Goal: Obtain resource: Obtain resource

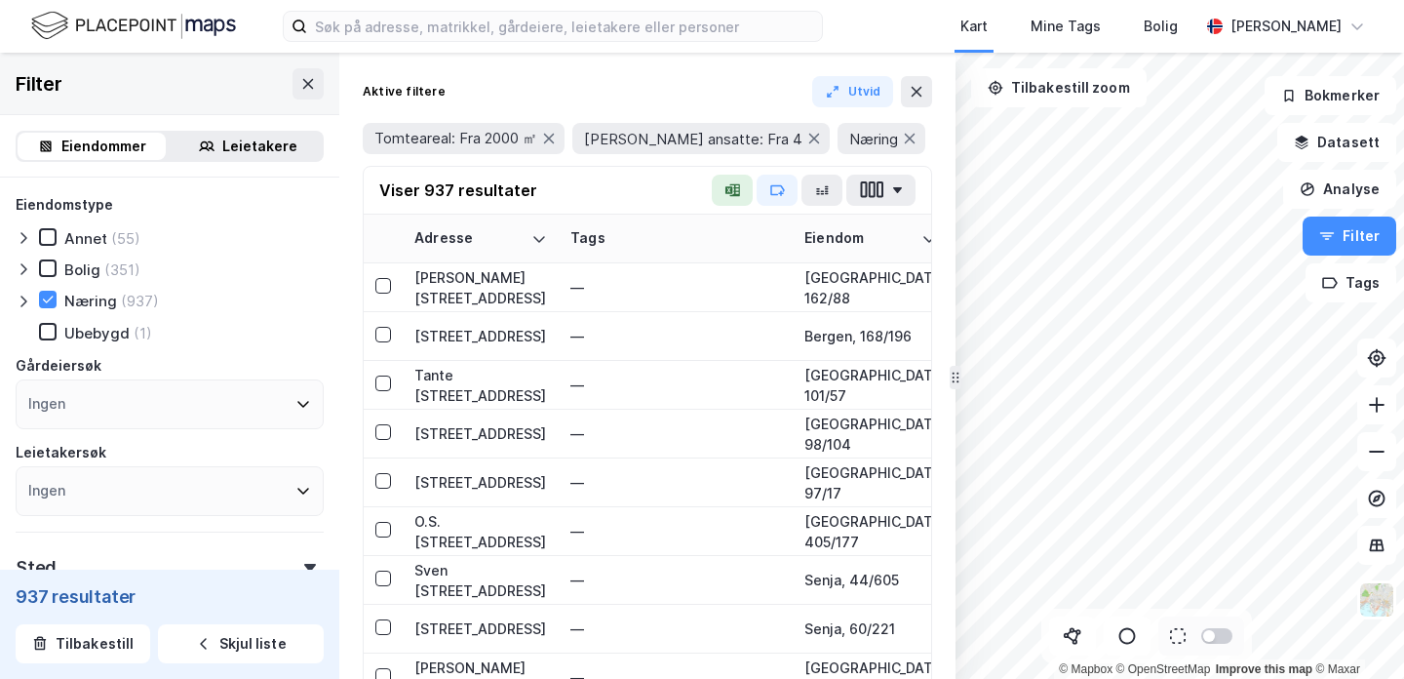
scroll to position [485, 3323]
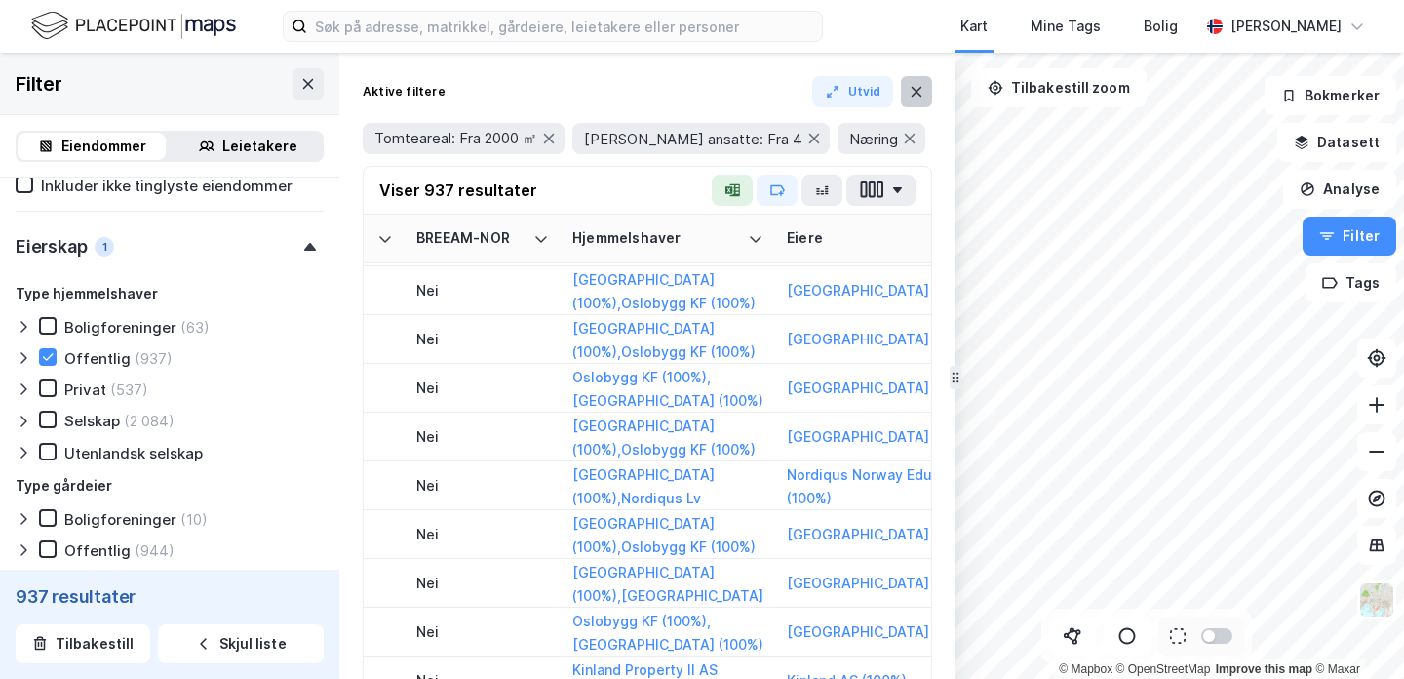
click at [913, 97] on icon at bounding box center [917, 92] width 16 height 16
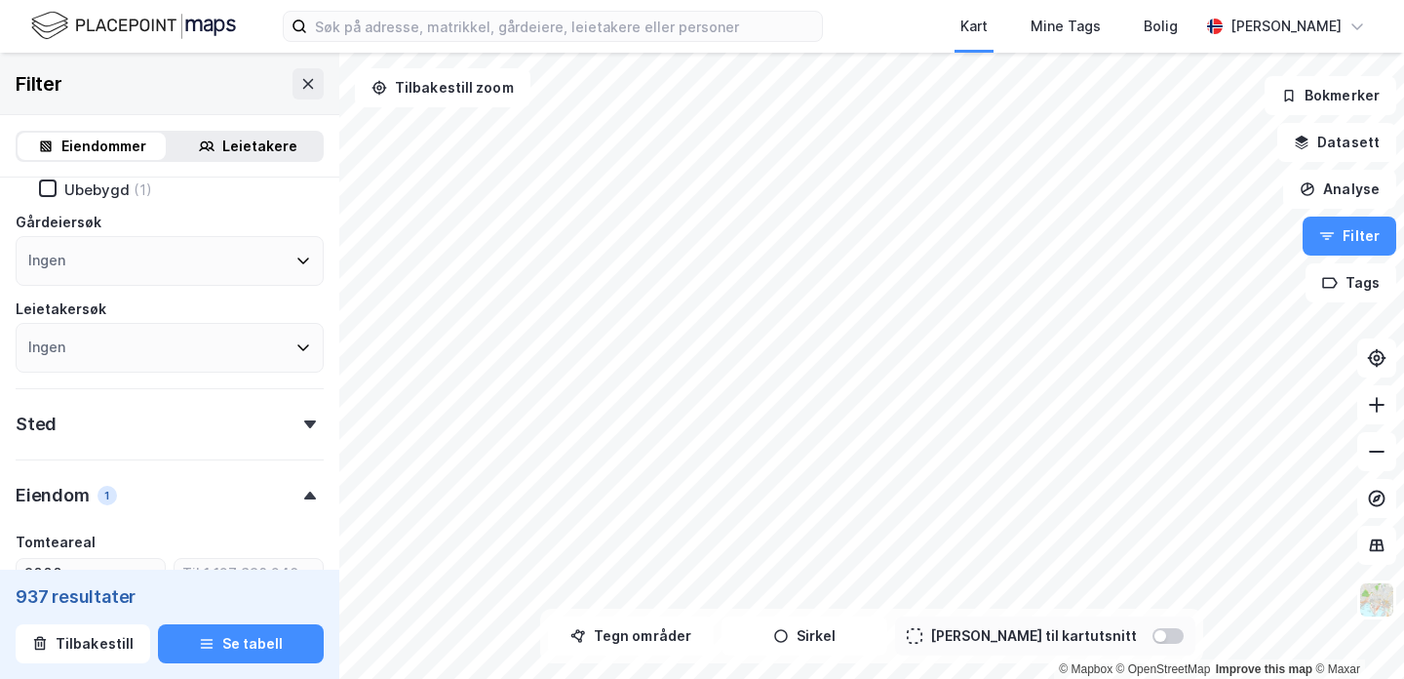
scroll to position [131, 0]
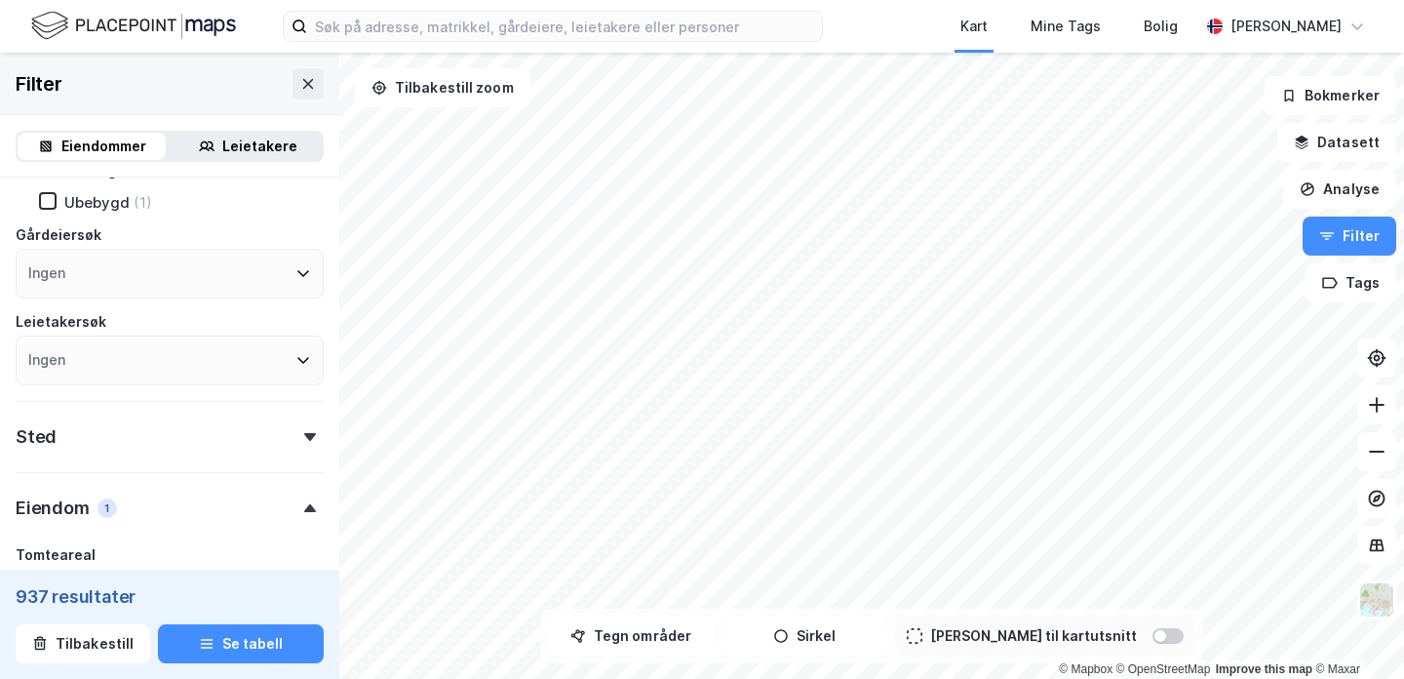
click at [234, 283] on div "Ingen" at bounding box center [170, 274] width 308 height 50
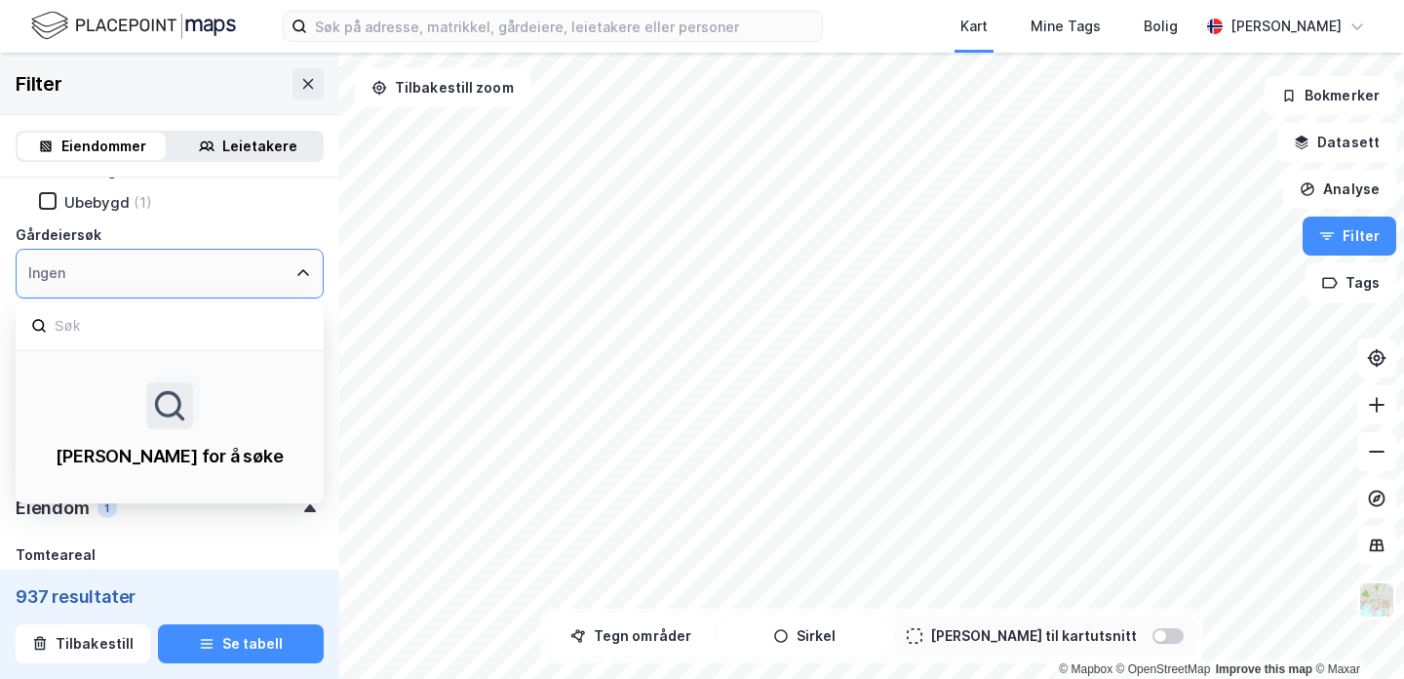
click at [242, 281] on div "Ingen" at bounding box center [170, 274] width 308 height 50
click at [282, 231] on div "Gårdeiersøk" at bounding box center [170, 234] width 308 height 23
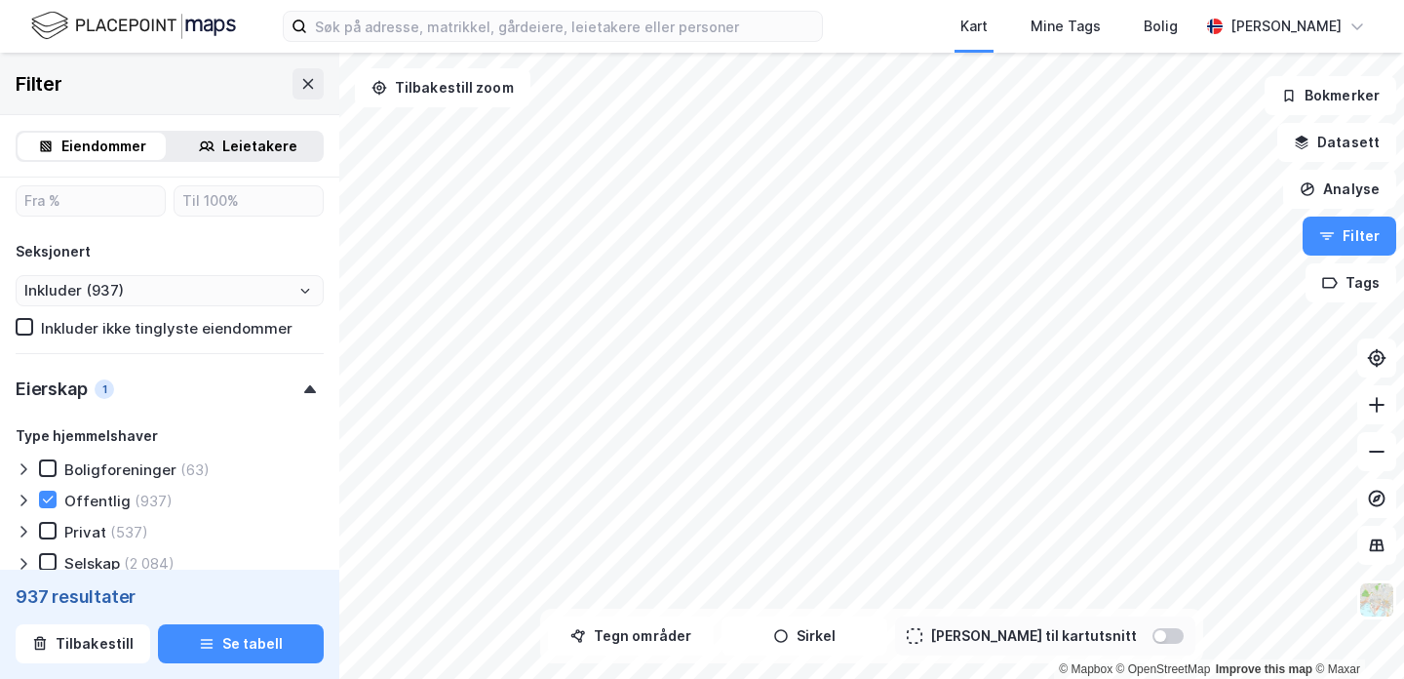
scroll to position [838, 0]
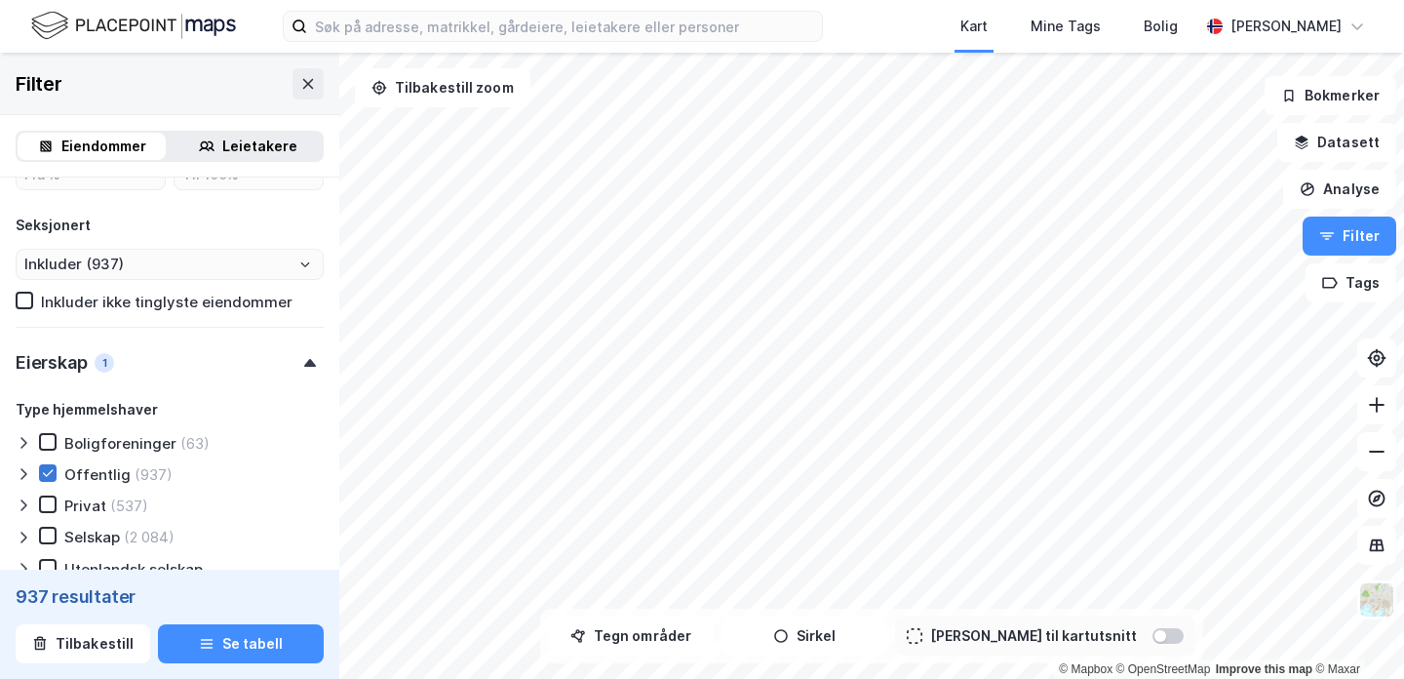
click at [46, 471] on icon at bounding box center [48, 473] width 14 height 14
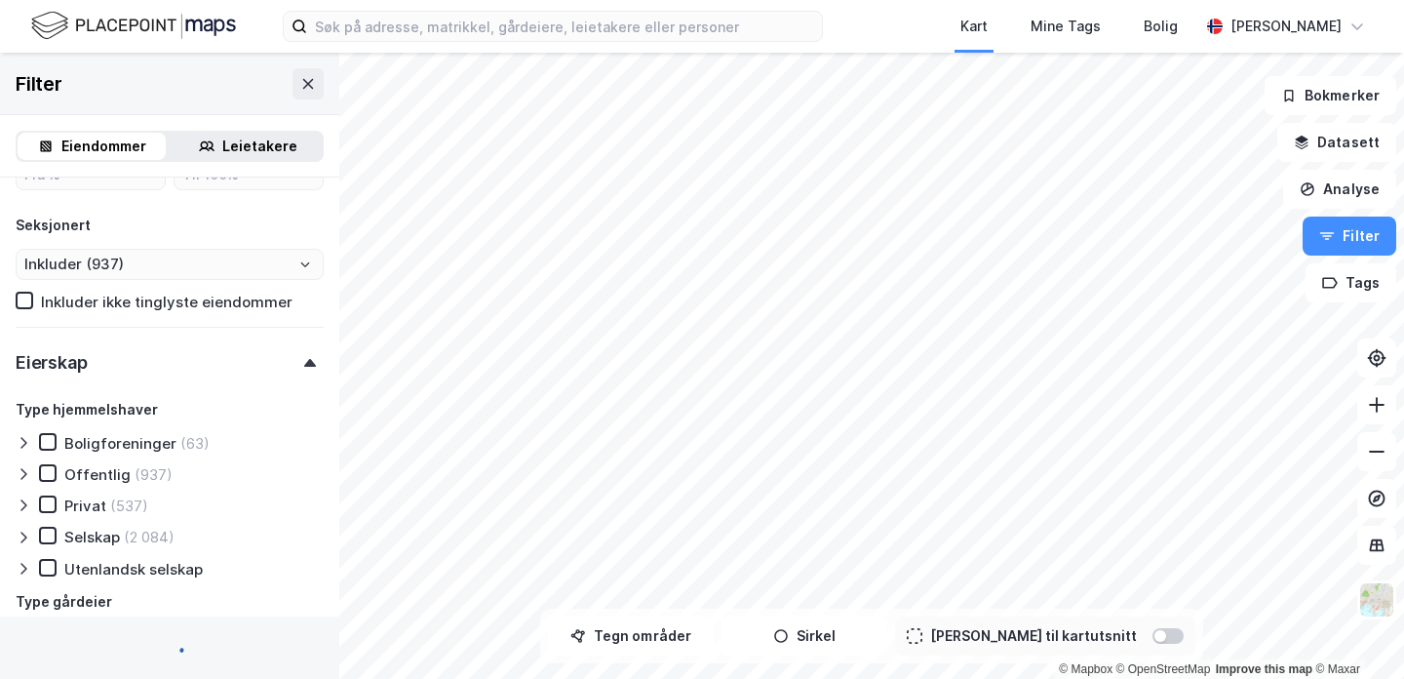
type input "Inkluder (4 175)"
type input "--- (4 175)"
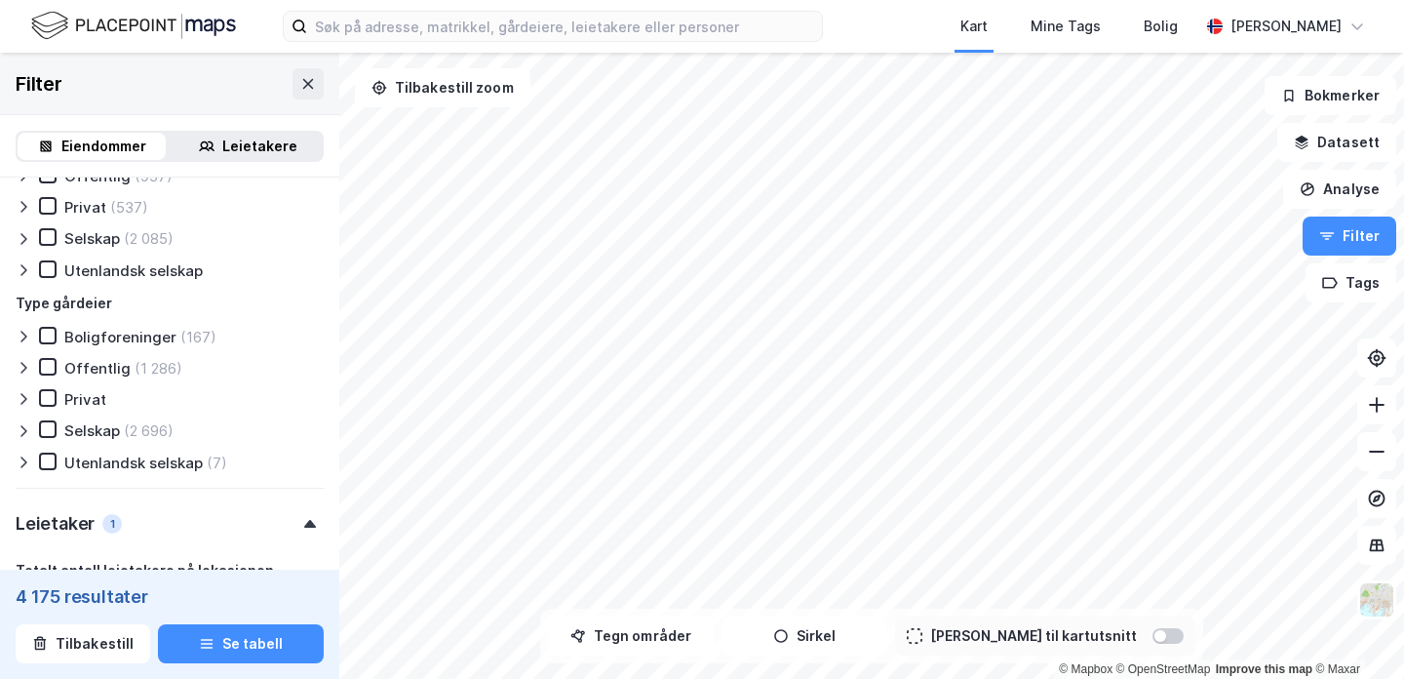
scroll to position [1147, 0]
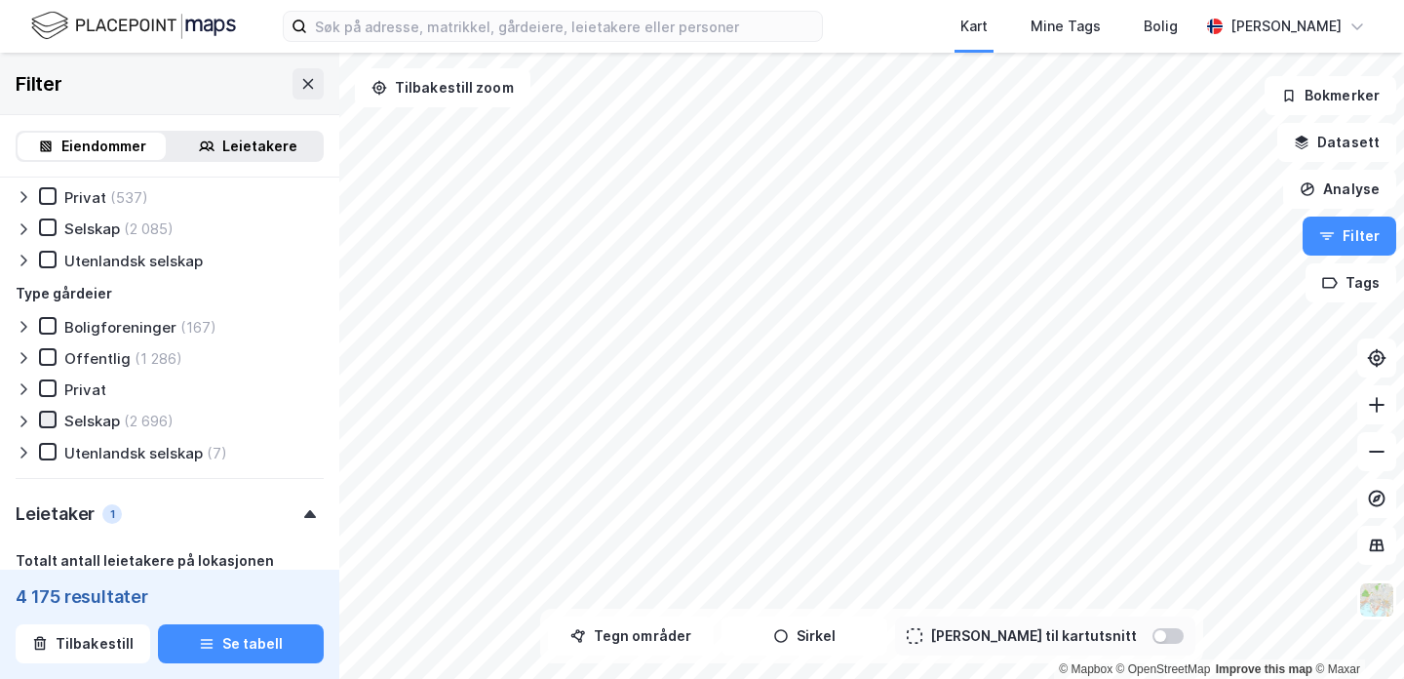
click at [44, 417] on icon at bounding box center [48, 419] width 14 height 14
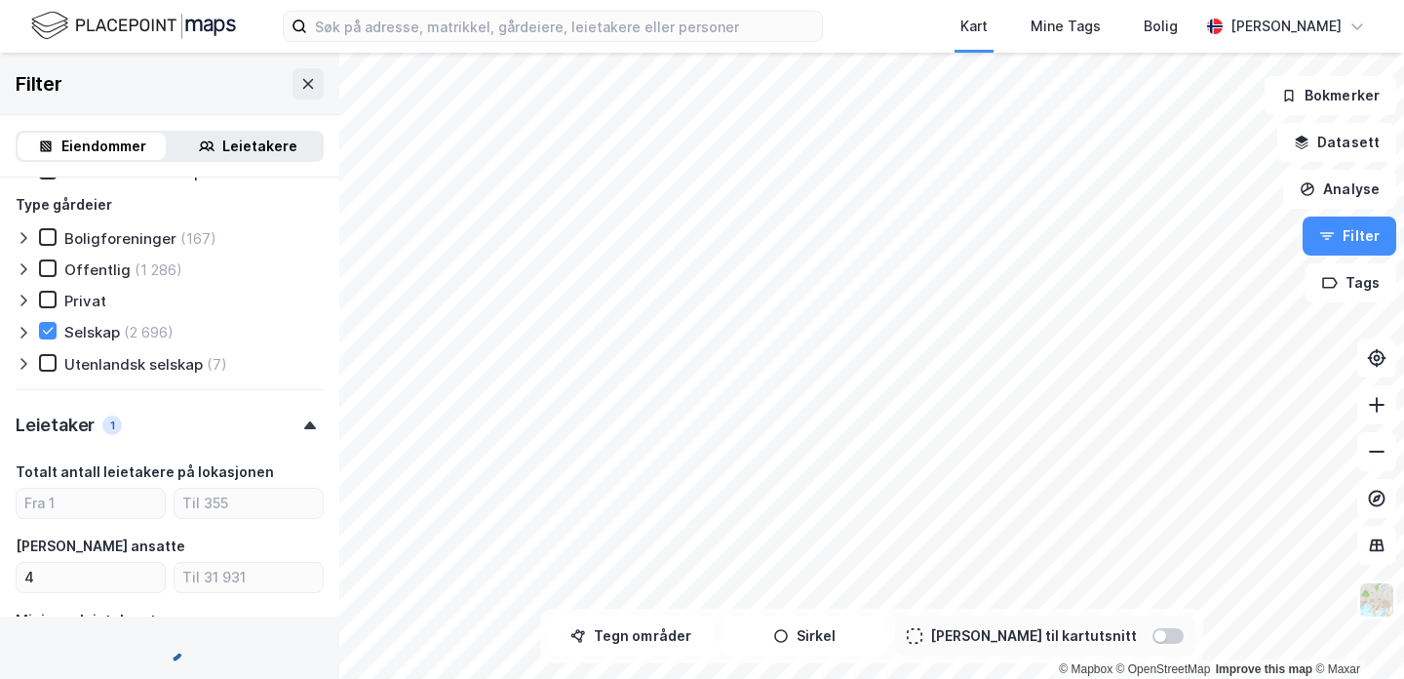
type input "Inkluder (2 517)"
type input "--- (2 517)"
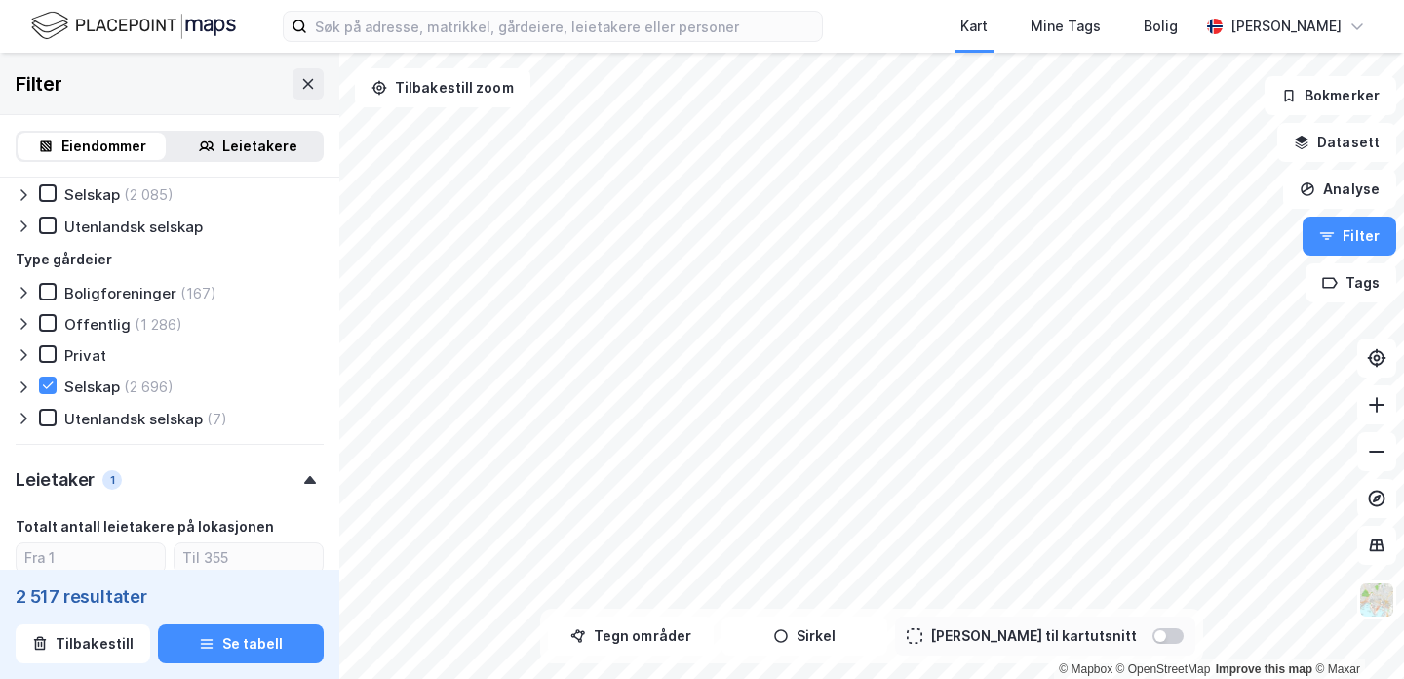
scroll to position [1178, 0]
click at [53, 323] on icon at bounding box center [48, 326] width 14 height 14
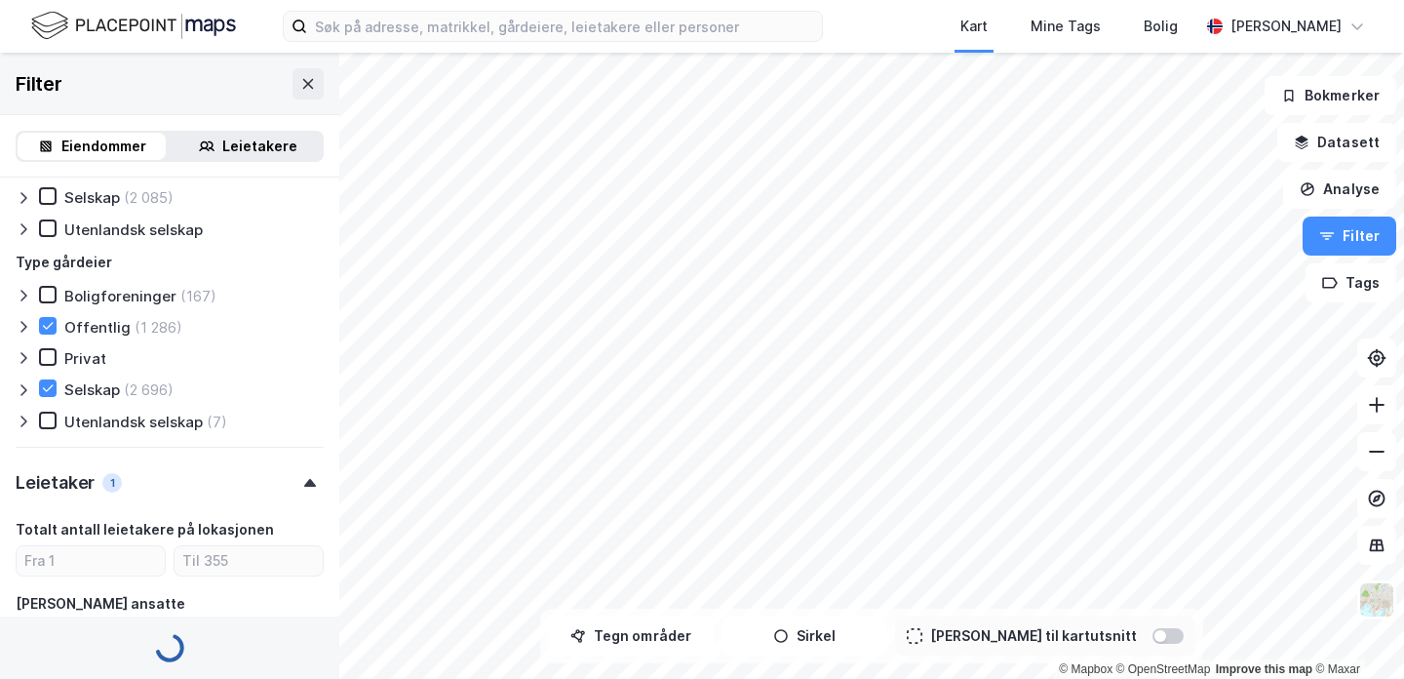
type input "Inkluder (3 410)"
type input "--- (3 410)"
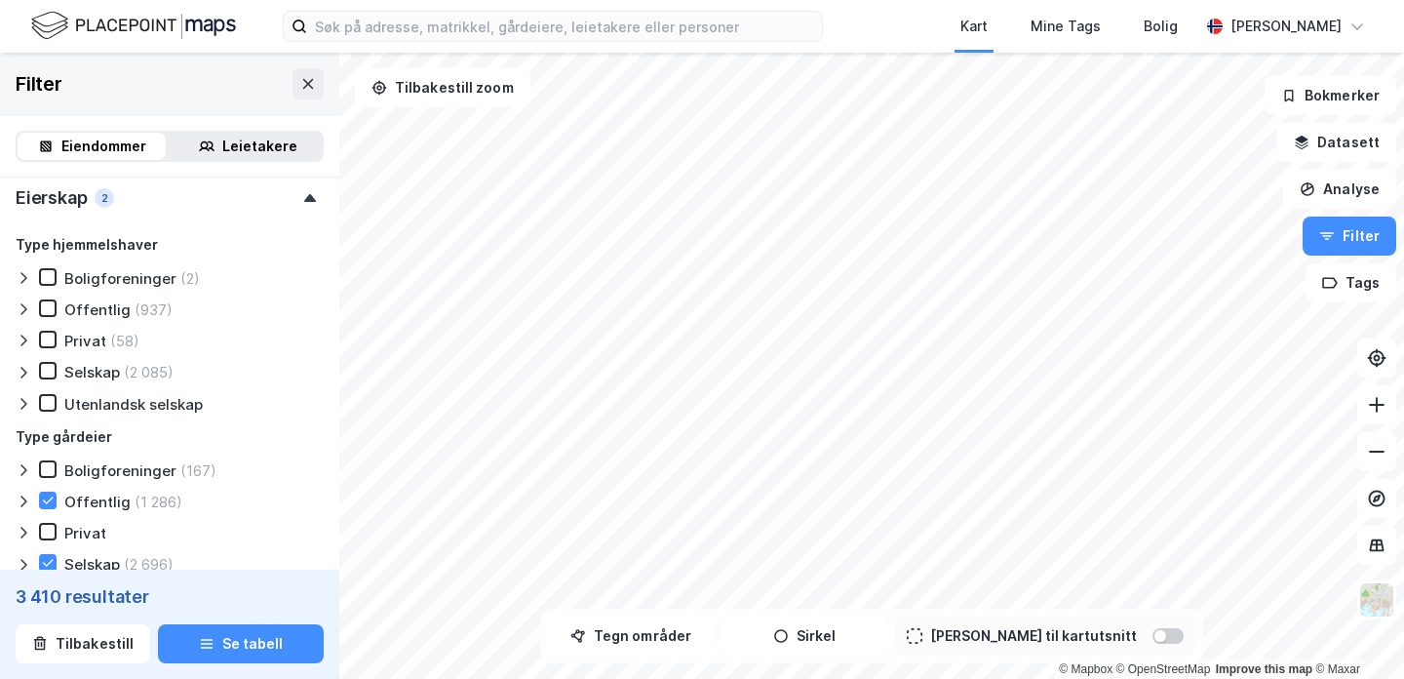
scroll to position [998, 0]
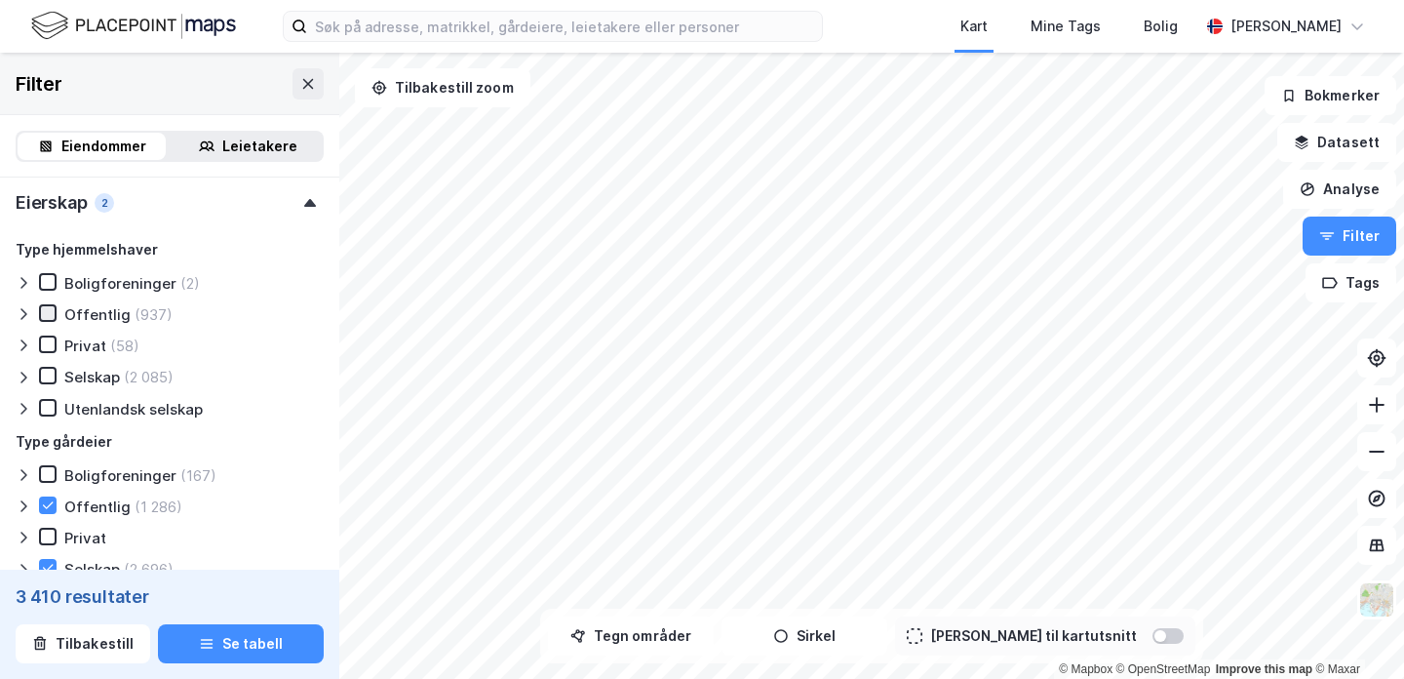
click at [51, 311] on icon at bounding box center [48, 312] width 11 height 7
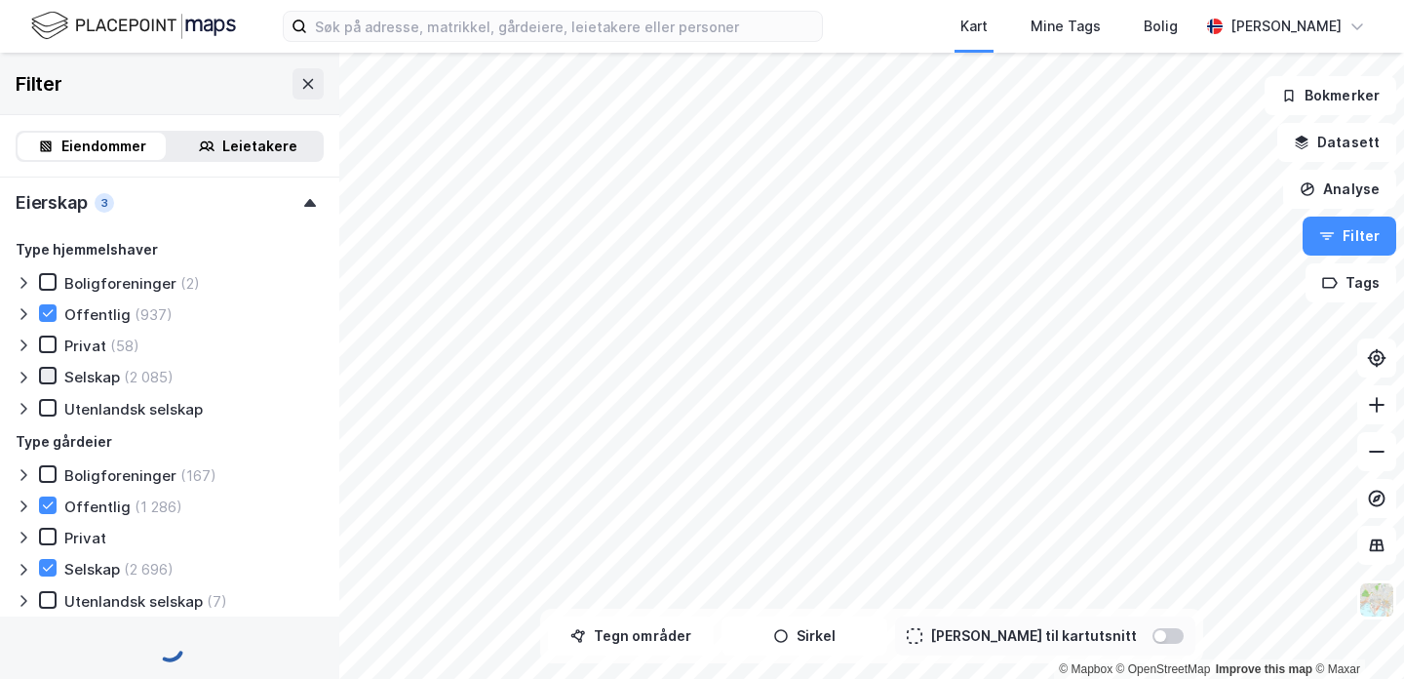
type input "Inkluder (937)"
type input "--- (937)"
click at [49, 370] on icon at bounding box center [48, 376] width 14 height 14
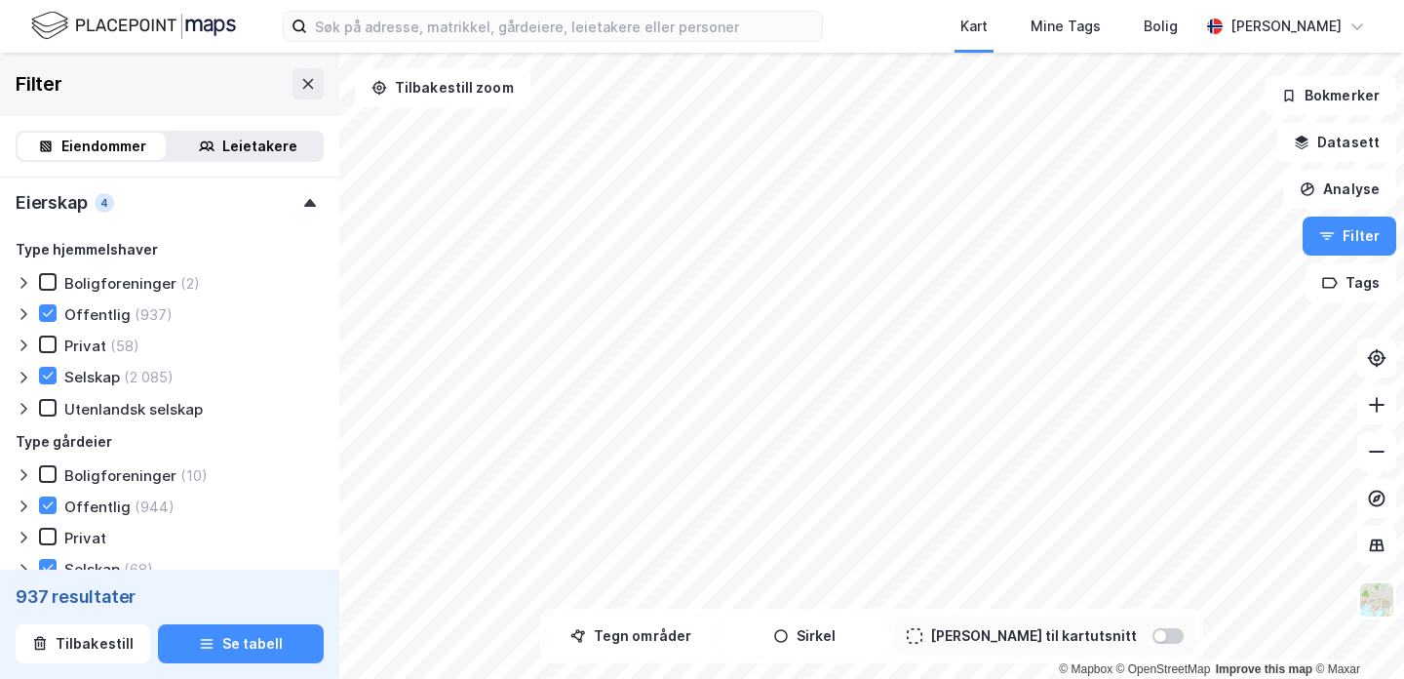
type input "Inkluder (3 022)"
type input "--- (3 022)"
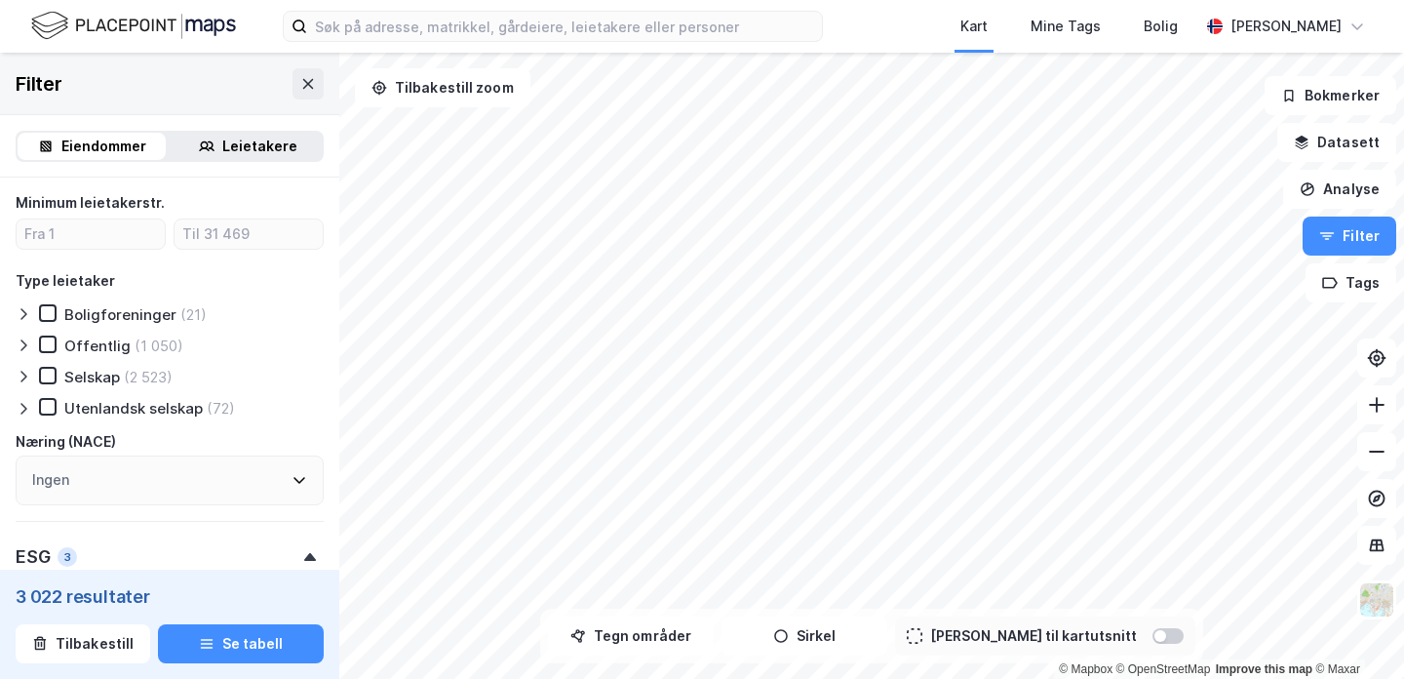
scroll to position [1655, 0]
click at [100, 337] on div "Offentlig" at bounding box center [97, 342] width 66 height 19
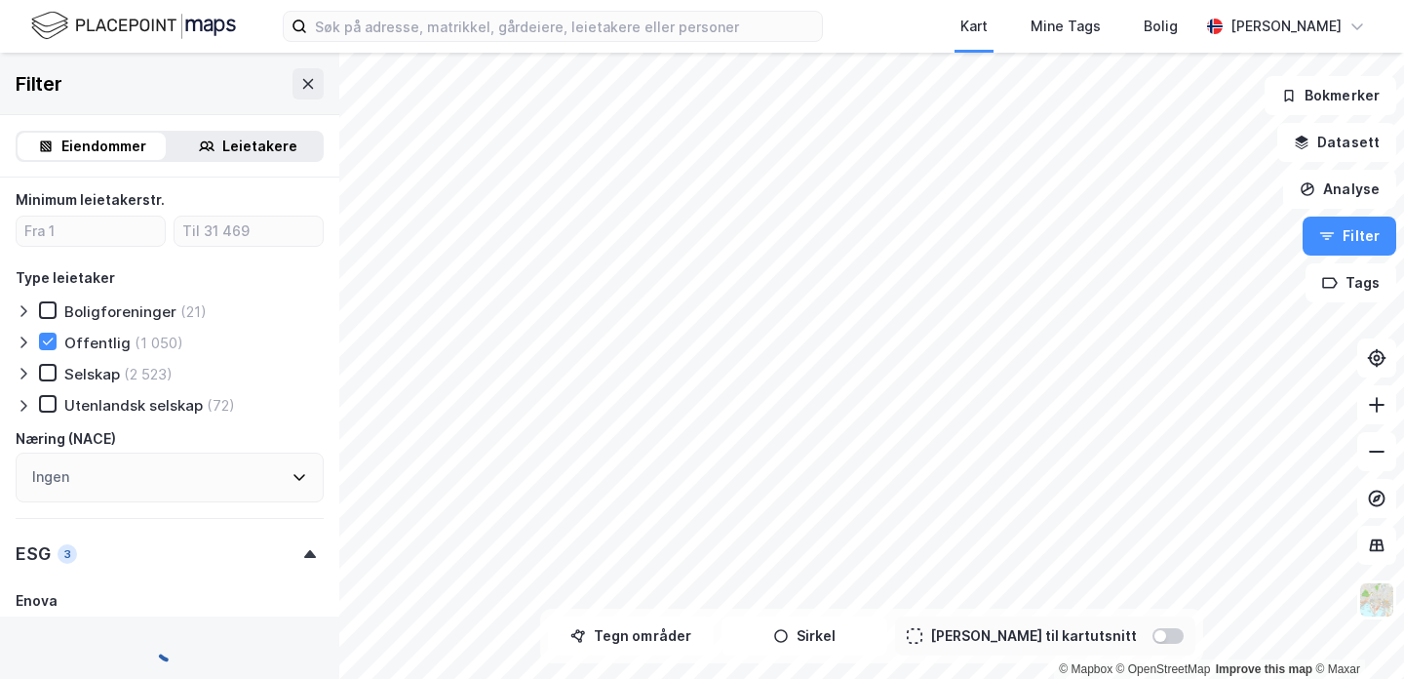
type input "Inkluder (961)"
type input "--- (961)"
click at [88, 370] on div "Selskap" at bounding box center [92, 374] width 56 height 19
type input "Inkluder (2 963)"
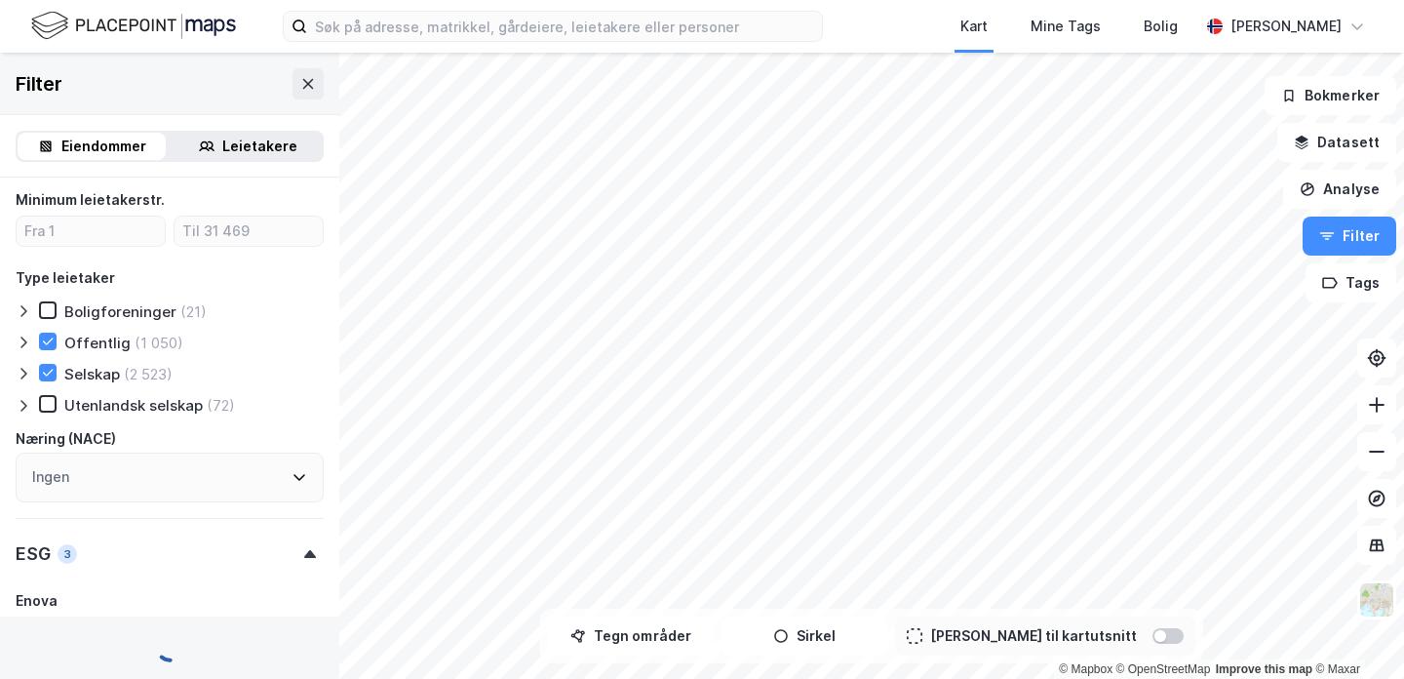
type input "--- (2 963)"
click at [91, 342] on div "Offentlig" at bounding box center [97, 342] width 66 height 19
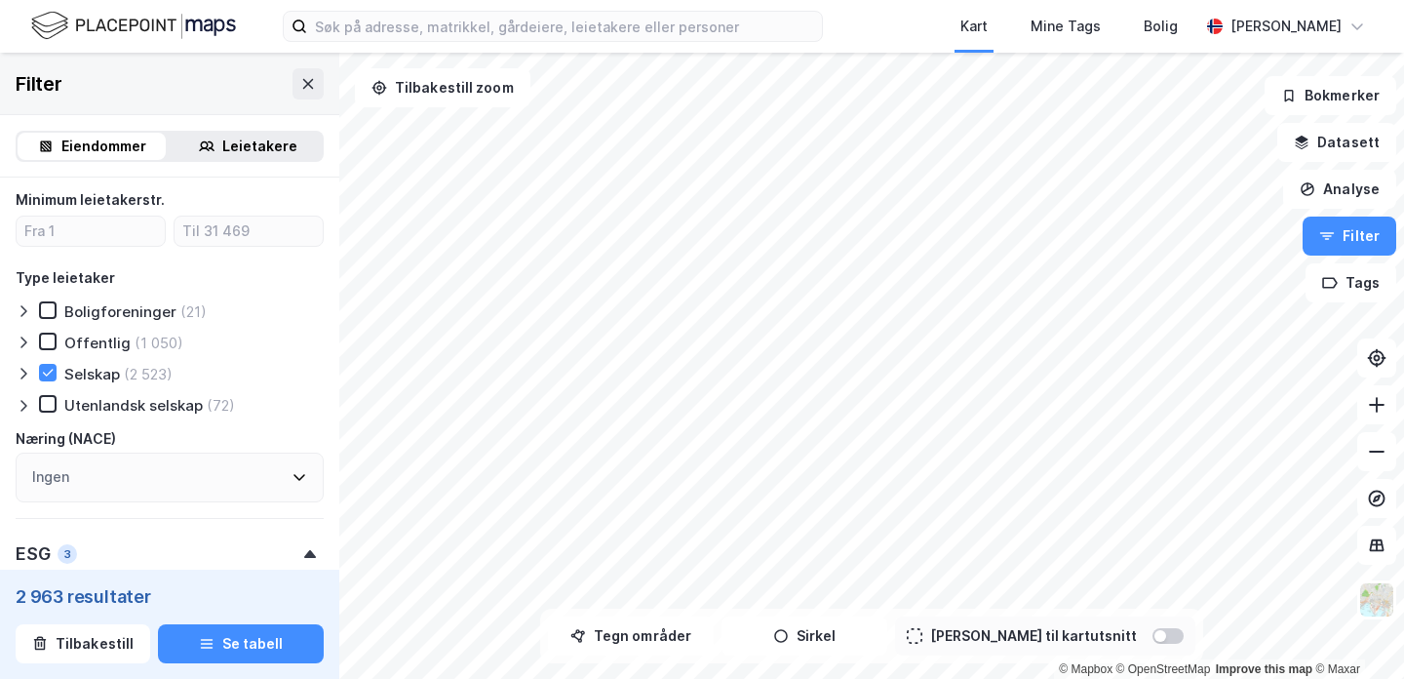
click at [91, 361] on div "Totalt antall leietakere på lokasjonen Antall ansatte 4 Minimum leietakerstr. T…" at bounding box center [170, 271] width 308 height 462
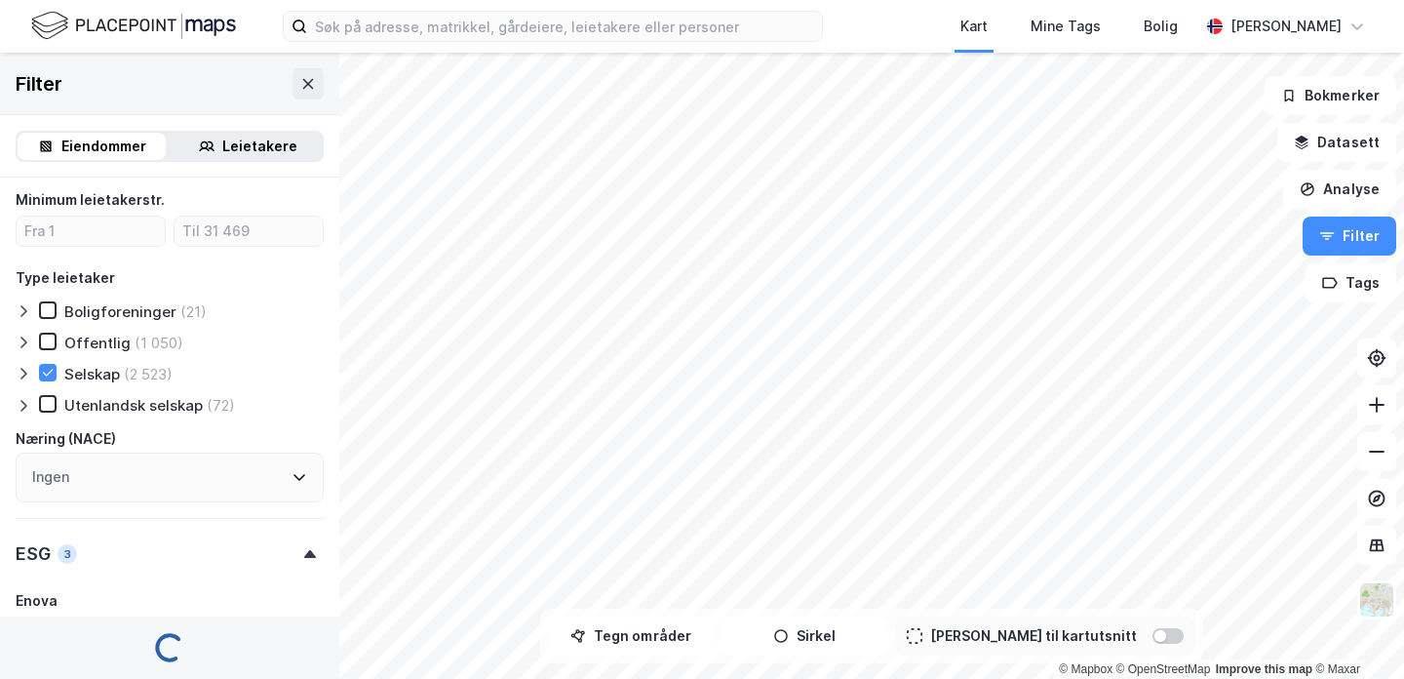
type input "Inkluder (2 296)"
type input "--- (2 296)"
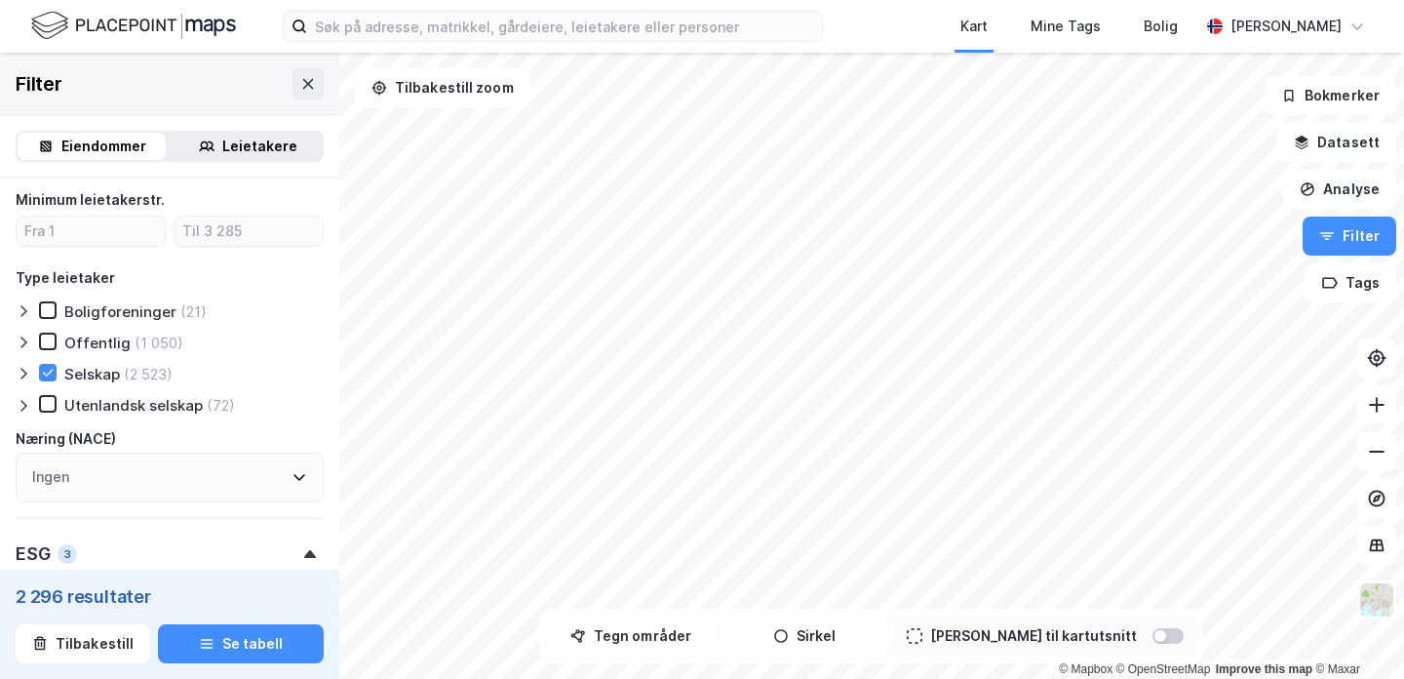
click at [93, 372] on div "Selskap" at bounding box center [92, 374] width 56 height 19
type input "Inkluder (3 022)"
type input "--- (3 022)"
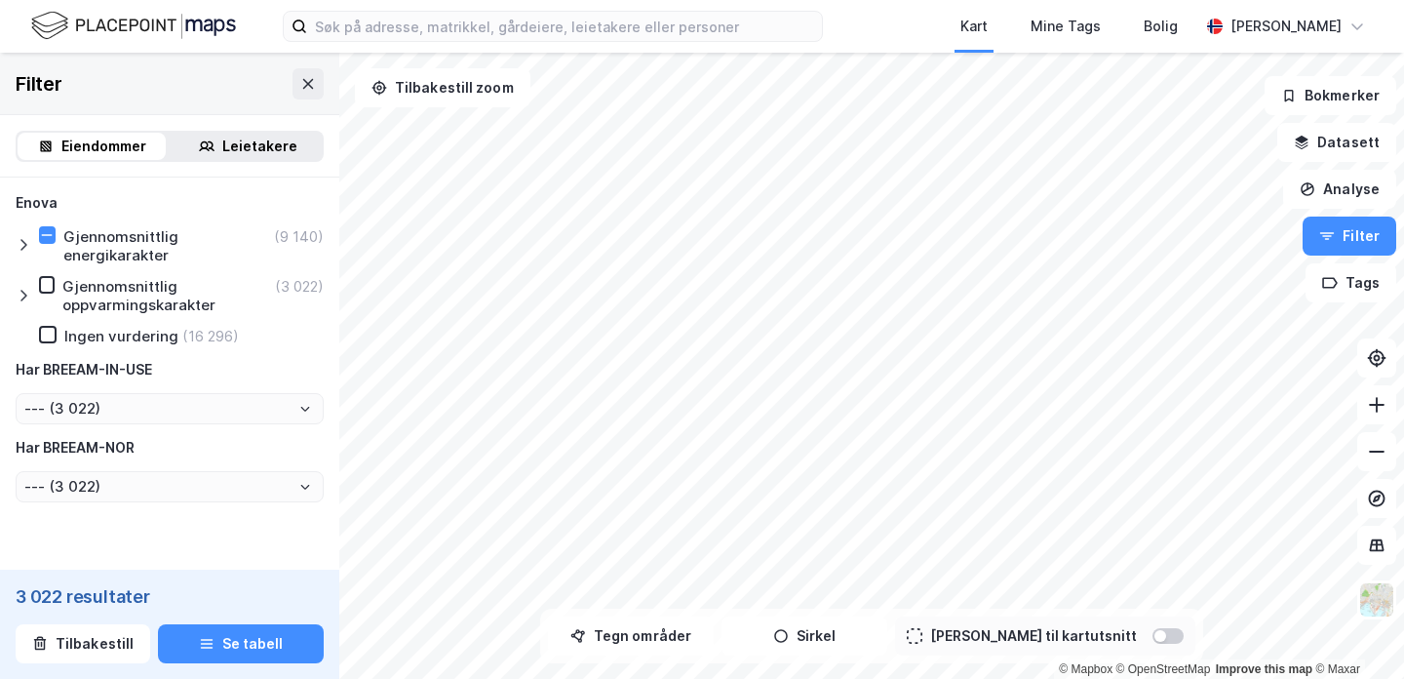
scroll to position [2098, 0]
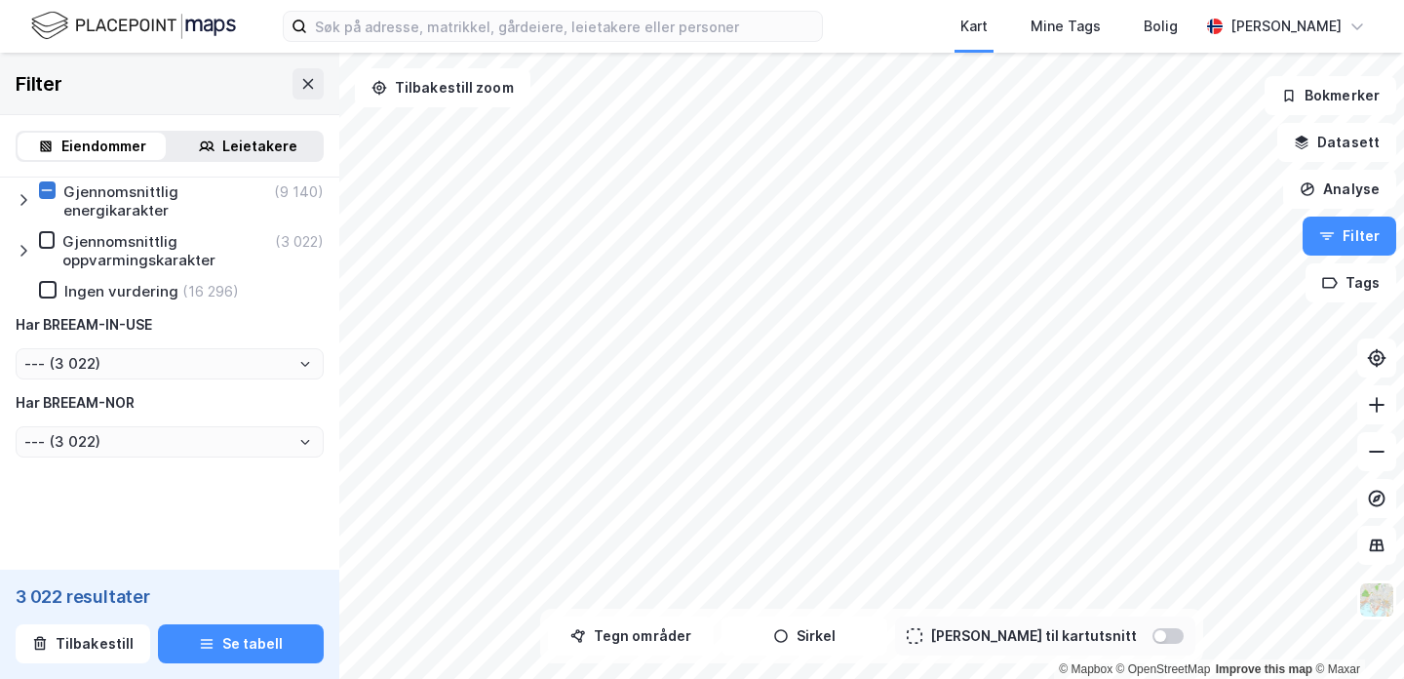
click at [50, 183] on icon at bounding box center [47, 190] width 14 height 14
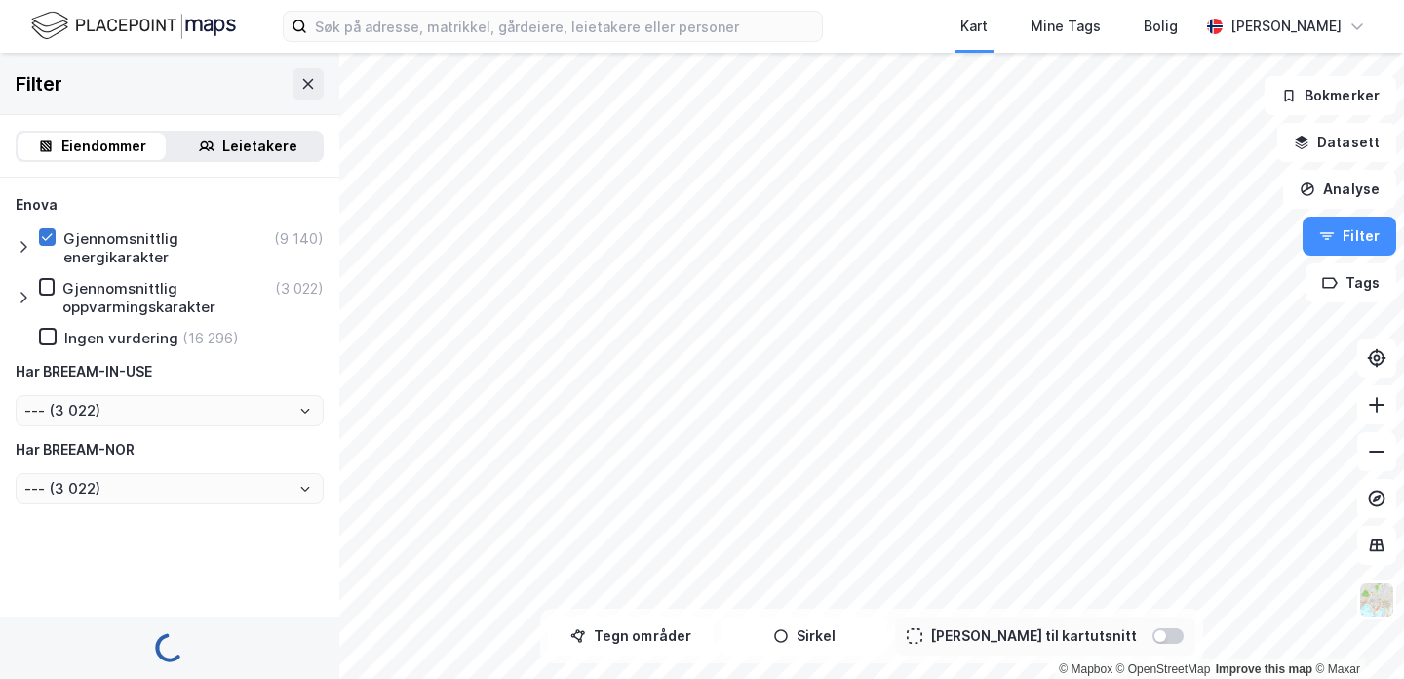
type input "Inkluder (9 140)"
type input "--- (9 140)"
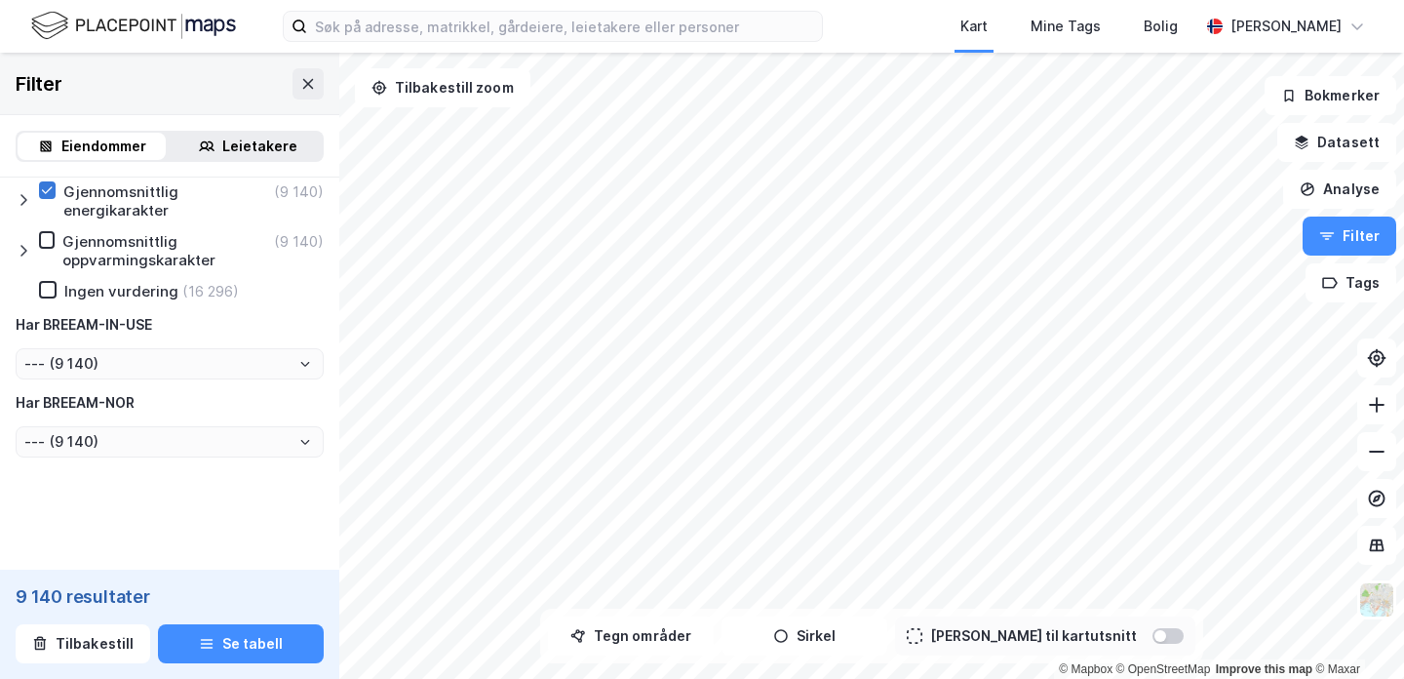
click at [53, 189] on icon at bounding box center [47, 190] width 14 height 14
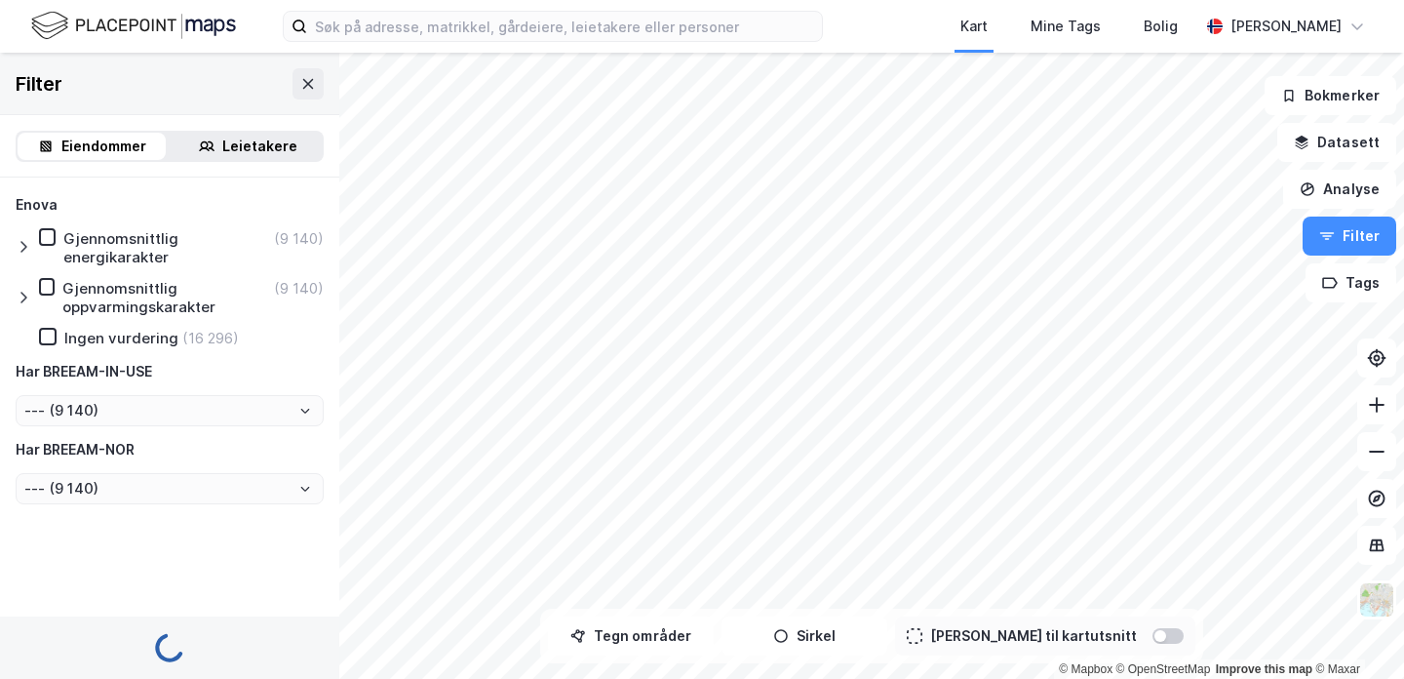
type input "Inkluder (25 436)"
type input "--- (25 436)"
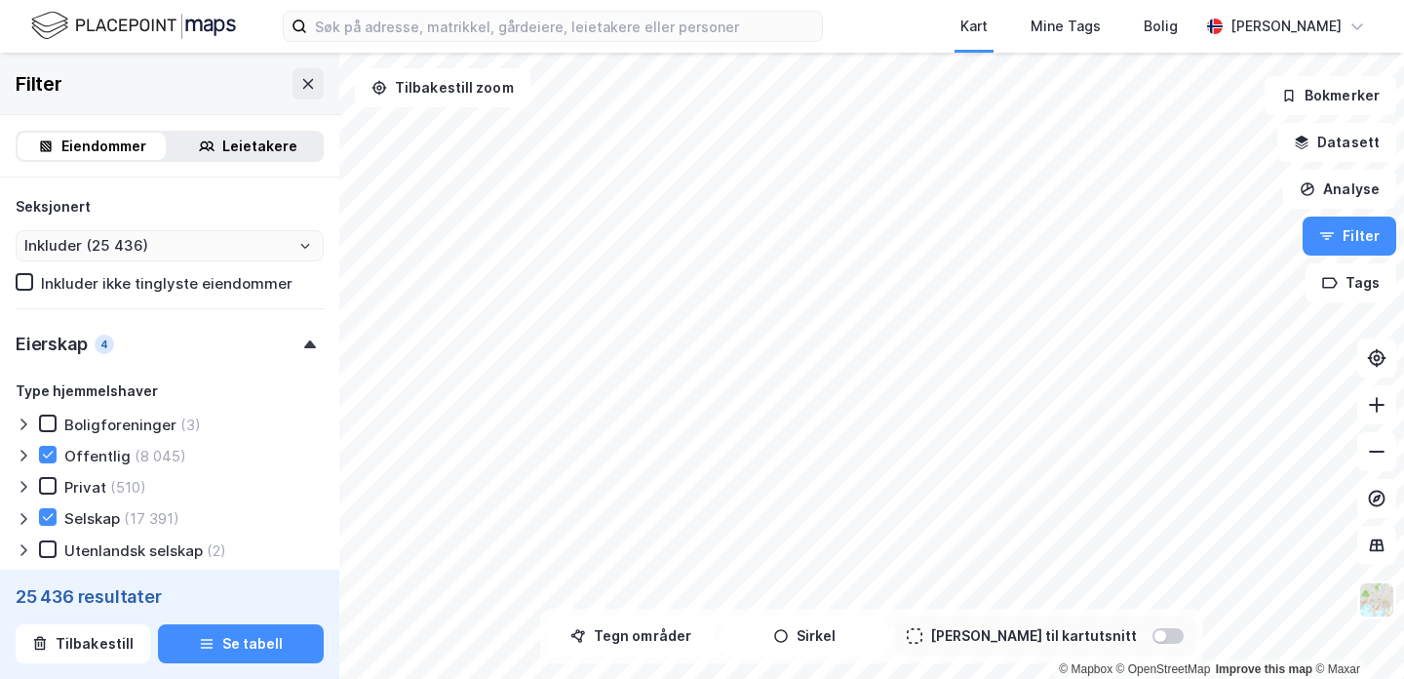
scroll to position [701, 0]
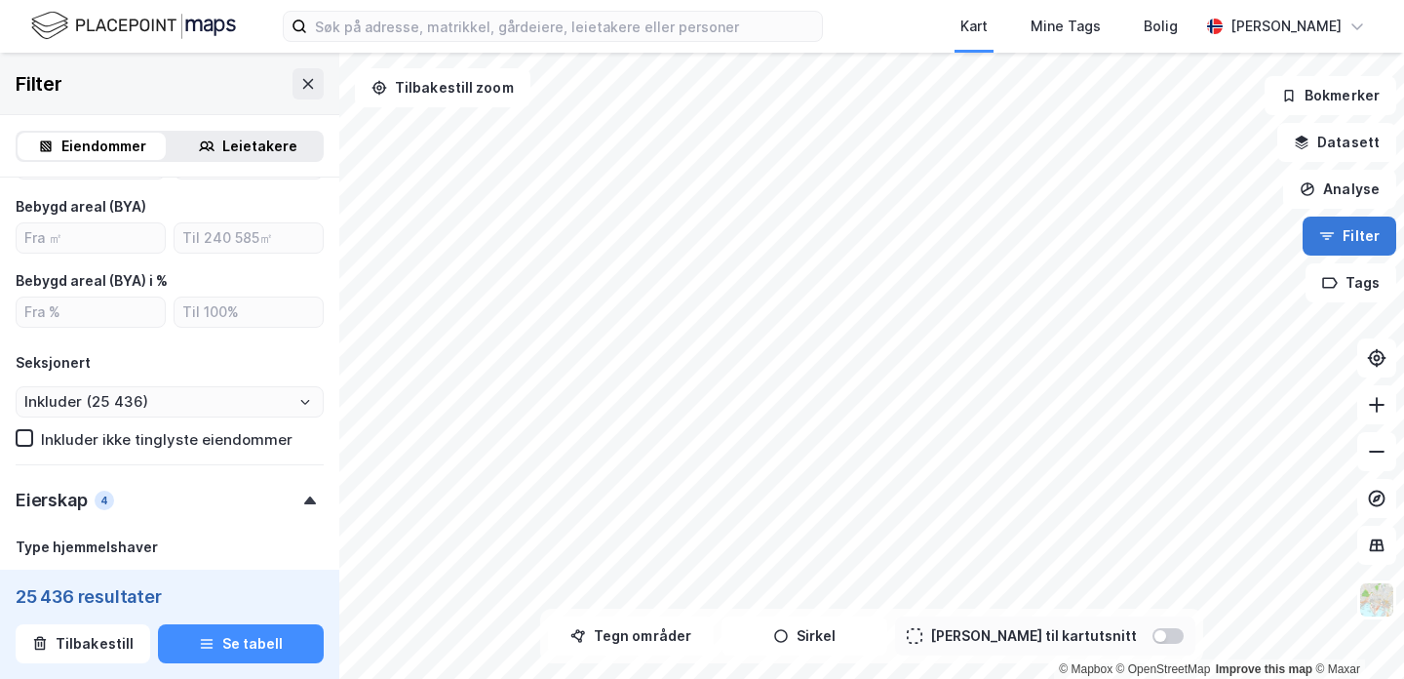
click at [1352, 236] on button "Filter" at bounding box center [1350, 235] width 94 height 39
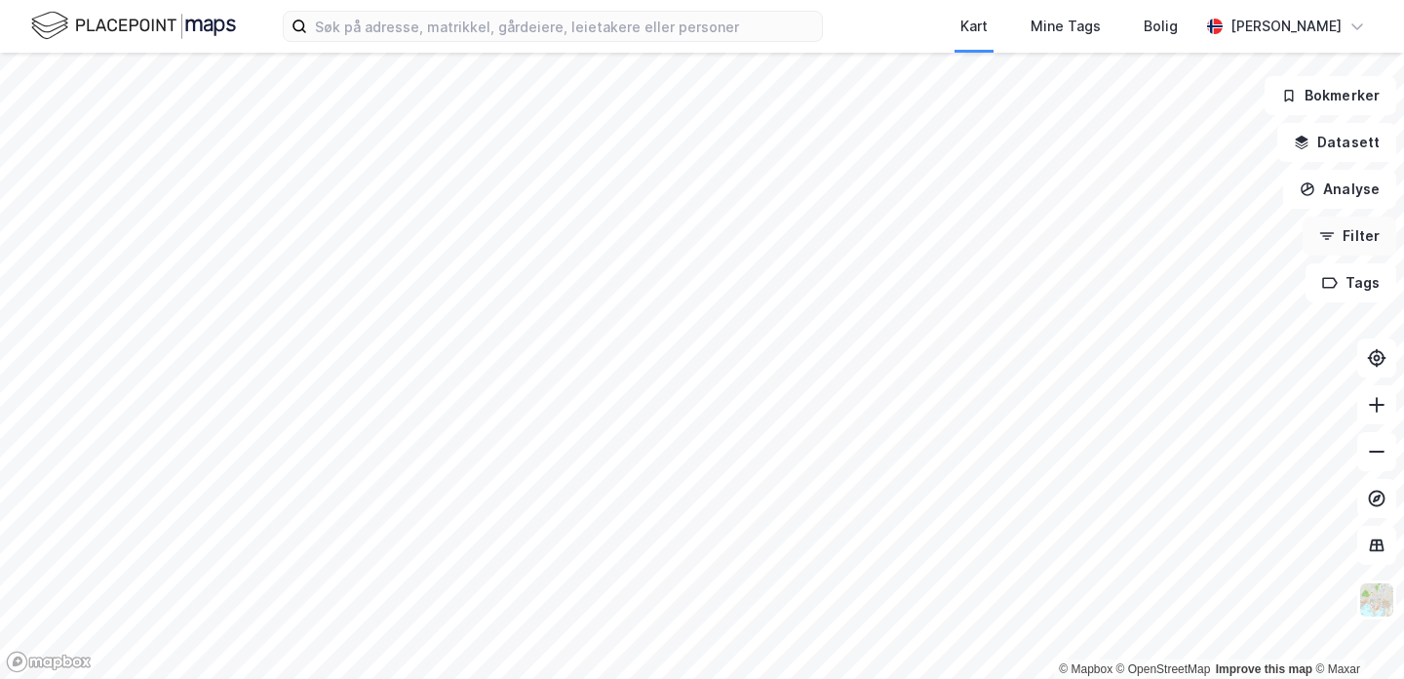
click at [1335, 241] on icon "button" at bounding box center [1327, 236] width 16 height 16
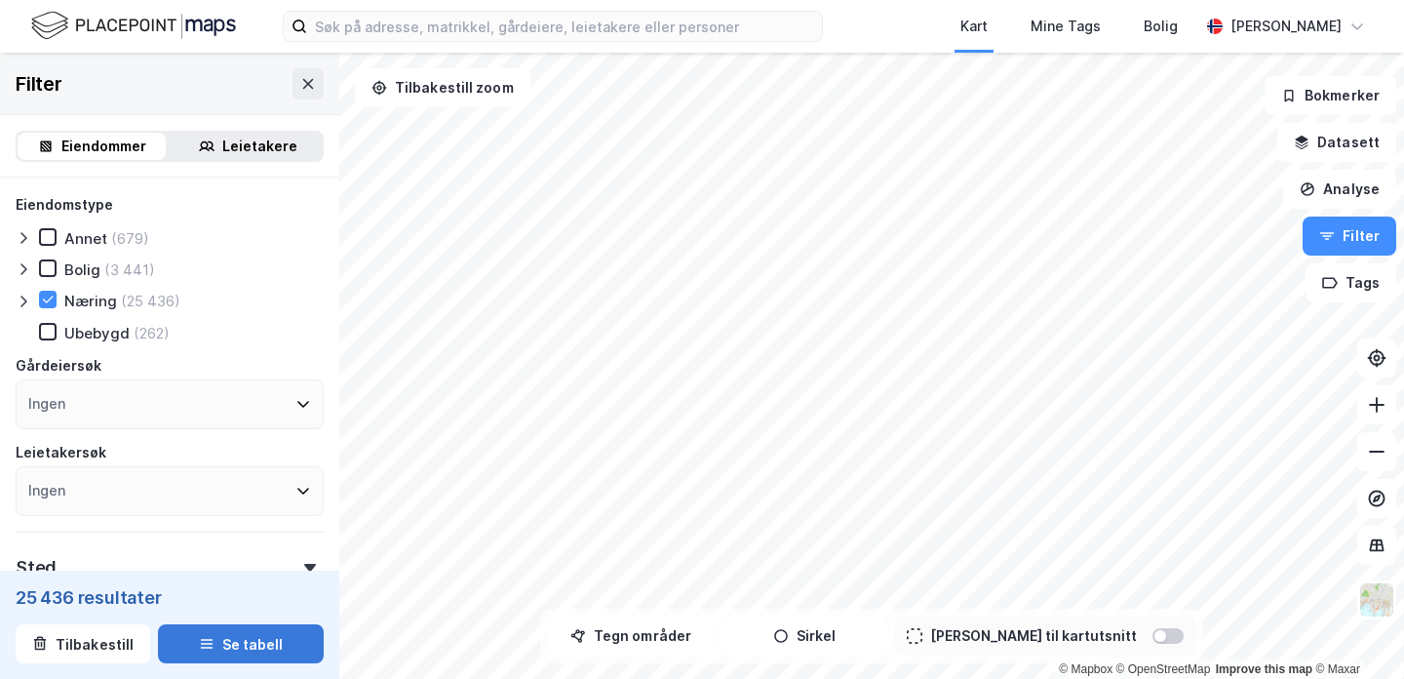
click at [255, 646] on button "Se tabell" at bounding box center [241, 643] width 166 height 39
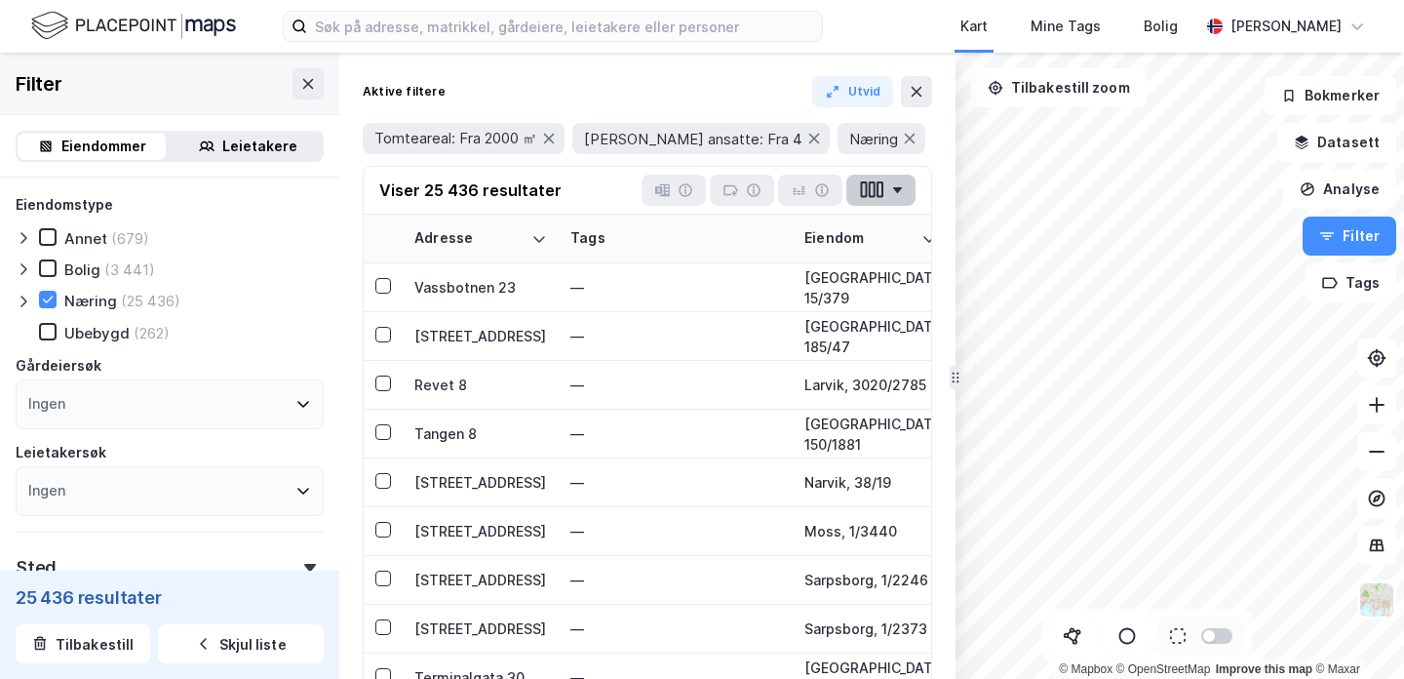
click at [894, 191] on icon "button" at bounding box center [897, 190] width 11 height 6
click at [733, 83] on div "Aktive filtere Utvid" at bounding box center [647, 91] width 569 height 31
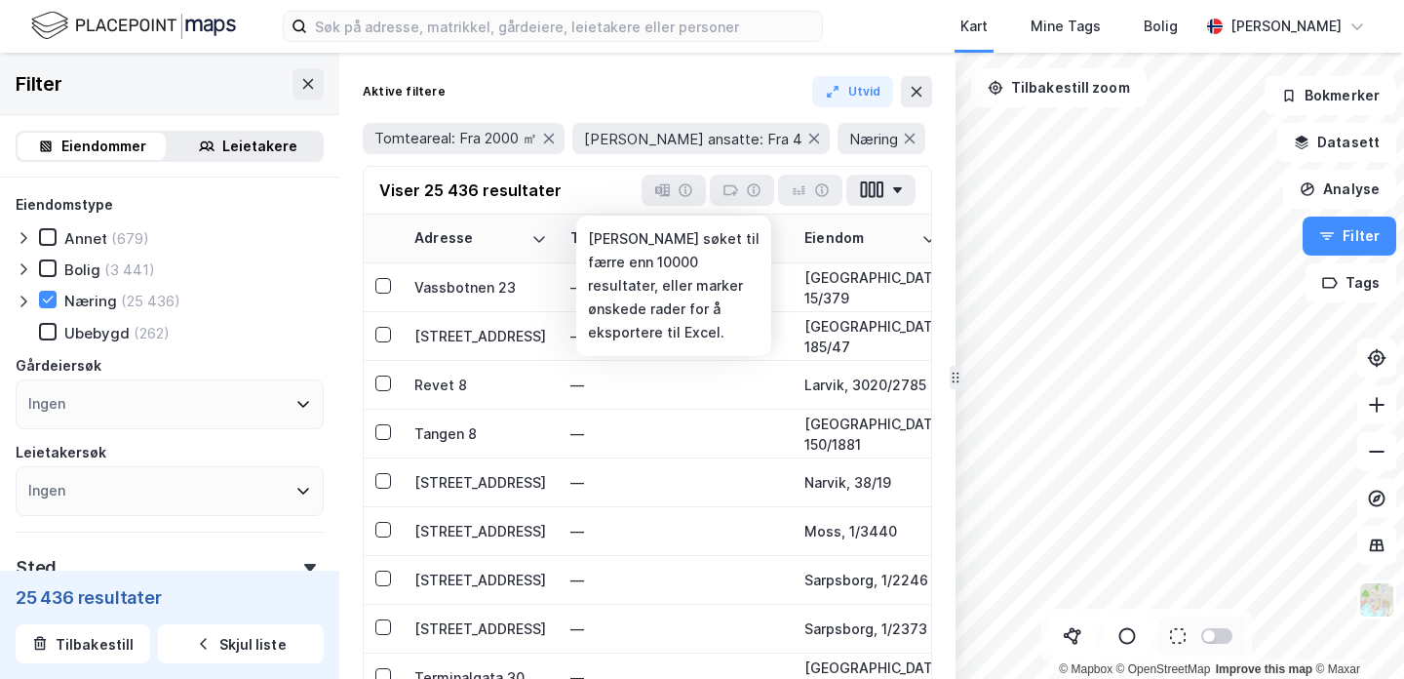
click at [680, 190] on div at bounding box center [674, 190] width 64 height 31
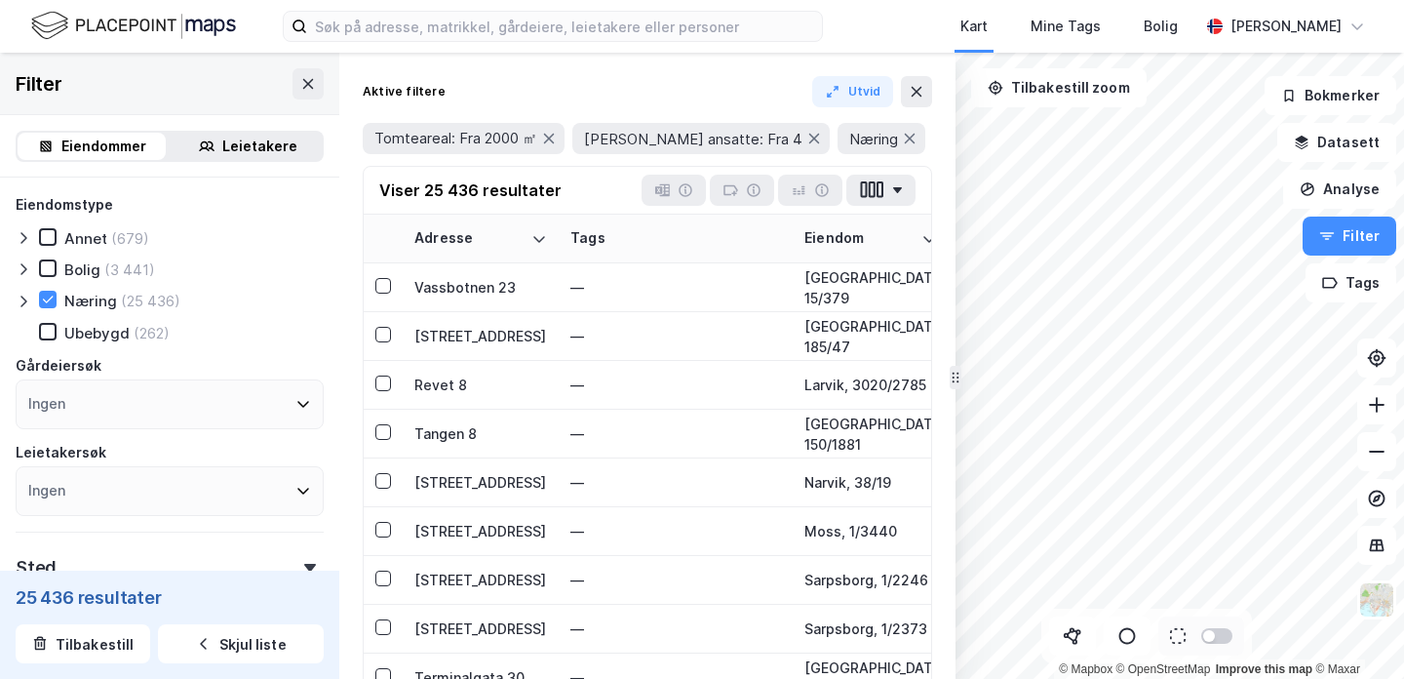
click at [680, 190] on div at bounding box center [674, 190] width 64 height 31
click at [683, 191] on div at bounding box center [674, 190] width 64 height 31
click at [669, 182] on div at bounding box center [674, 190] width 64 height 31
click at [689, 191] on div at bounding box center [674, 190] width 64 height 31
click at [879, 198] on icon "button" at bounding box center [871, 189] width 25 height 20
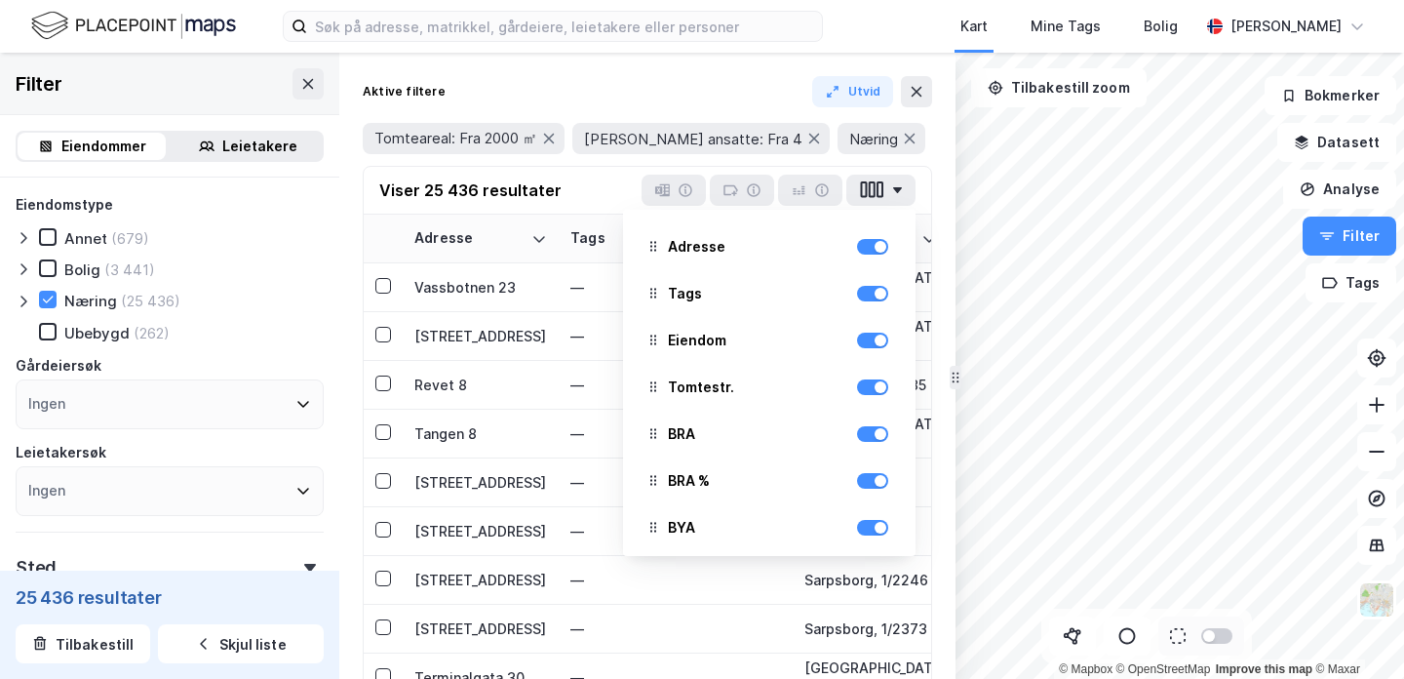
click at [418, 165] on button "4 mer" at bounding box center [391, 177] width 56 height 25
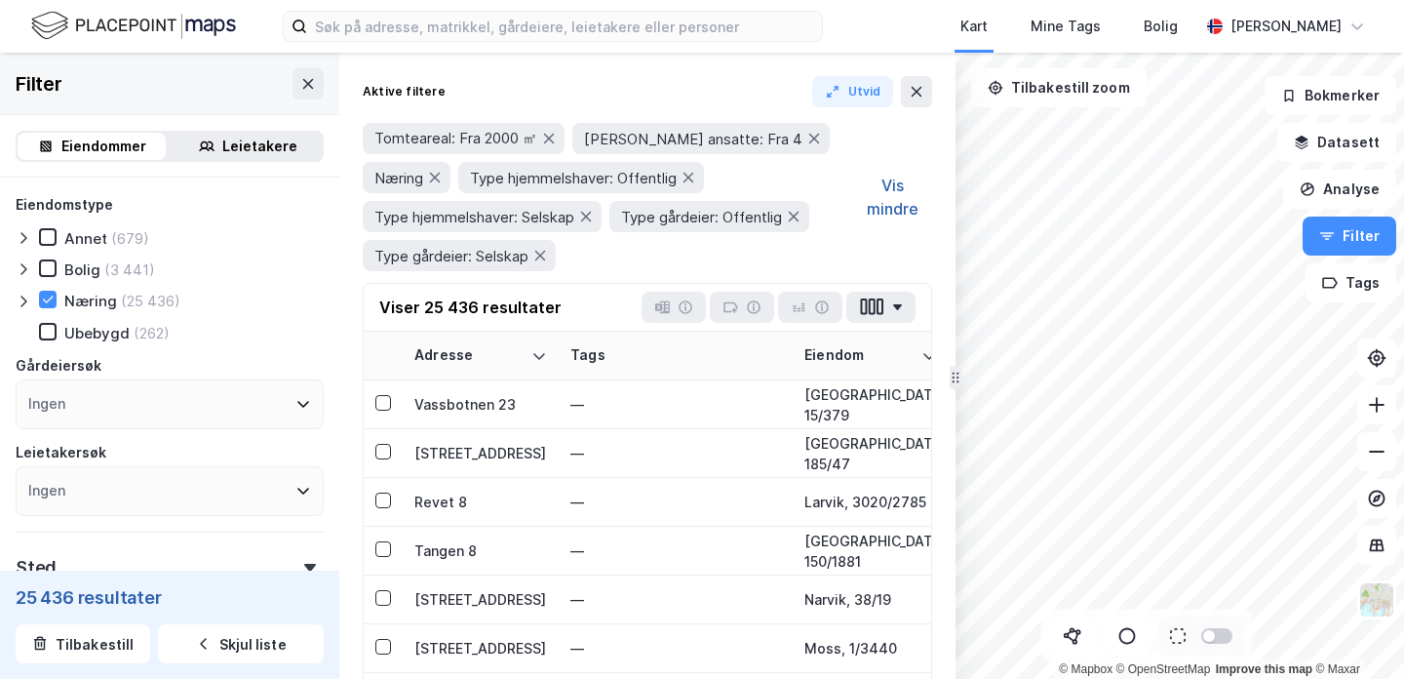
click at [892, 186] on button "Vis mindre" at bounding box center [892, 197] width 79 height 148
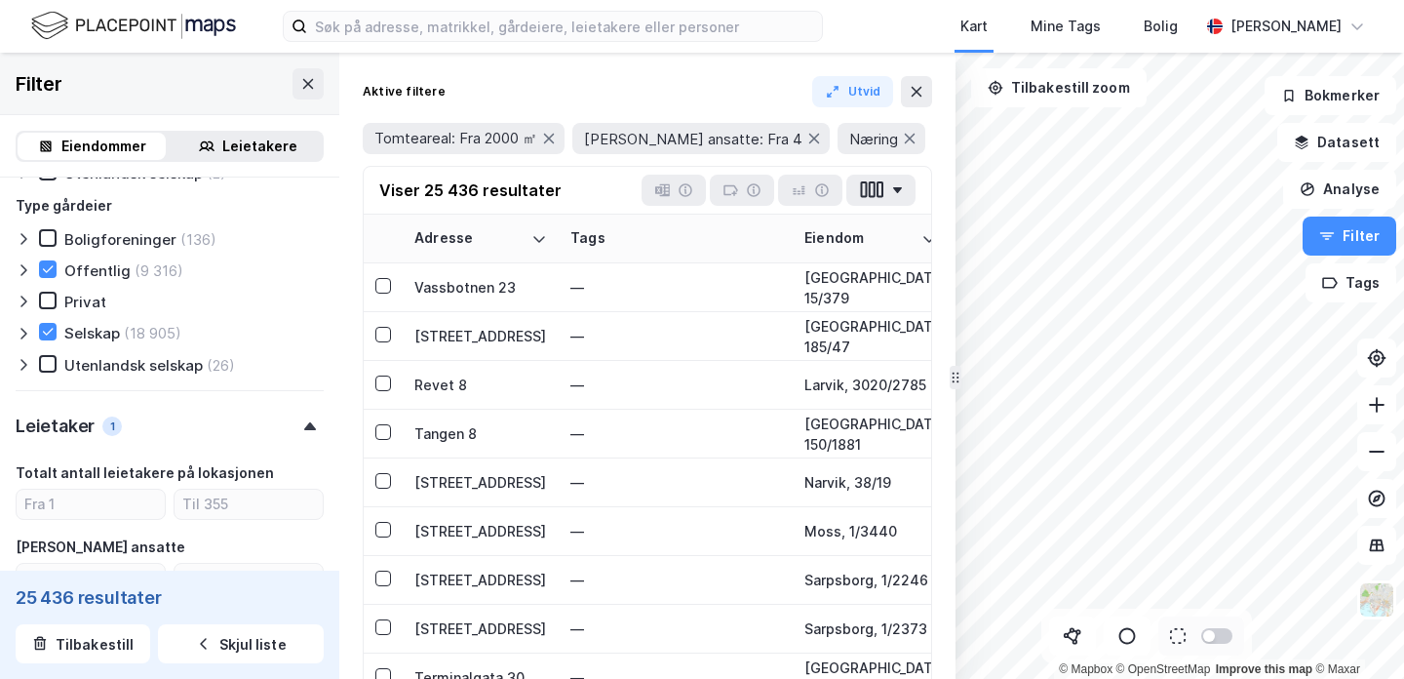
scroll to position [1382, 0]
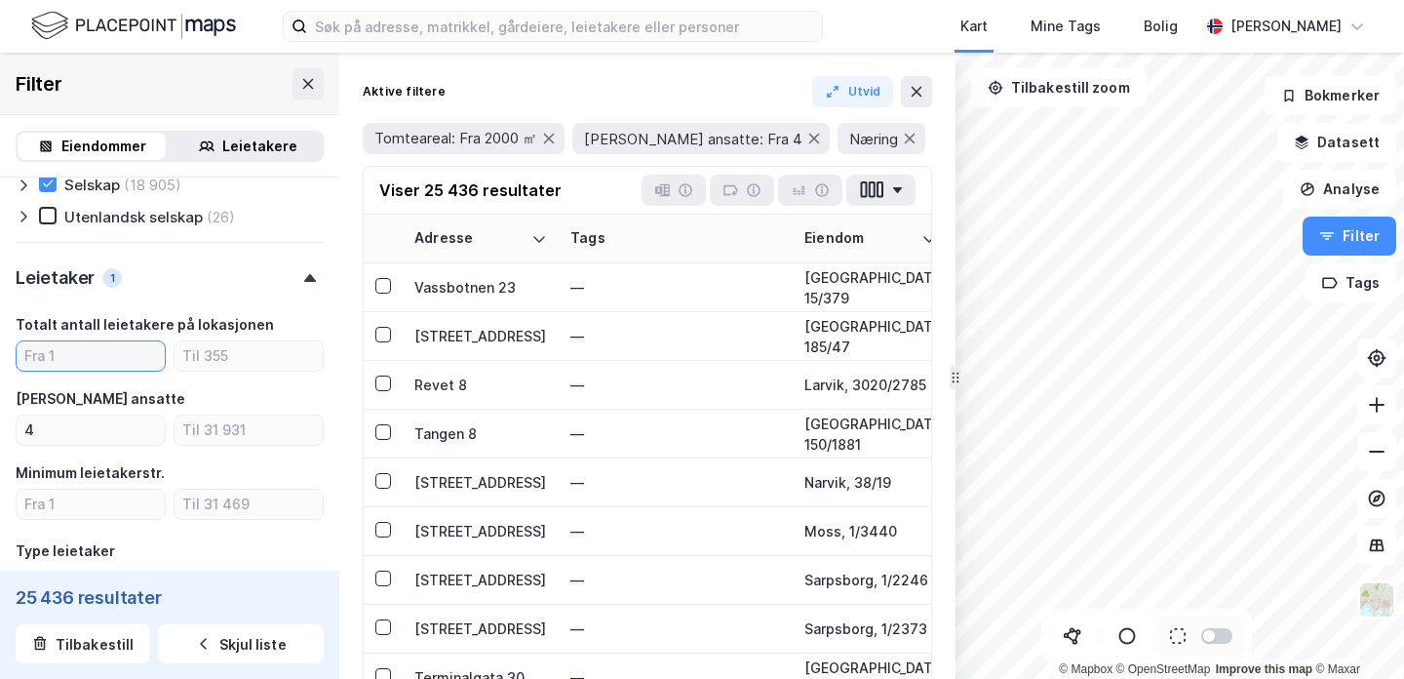
click at [132, 356] on input "number" at bounding box center [91, 355] width 148 height 29
type input "4"
type input "Inkluder (5 000)"
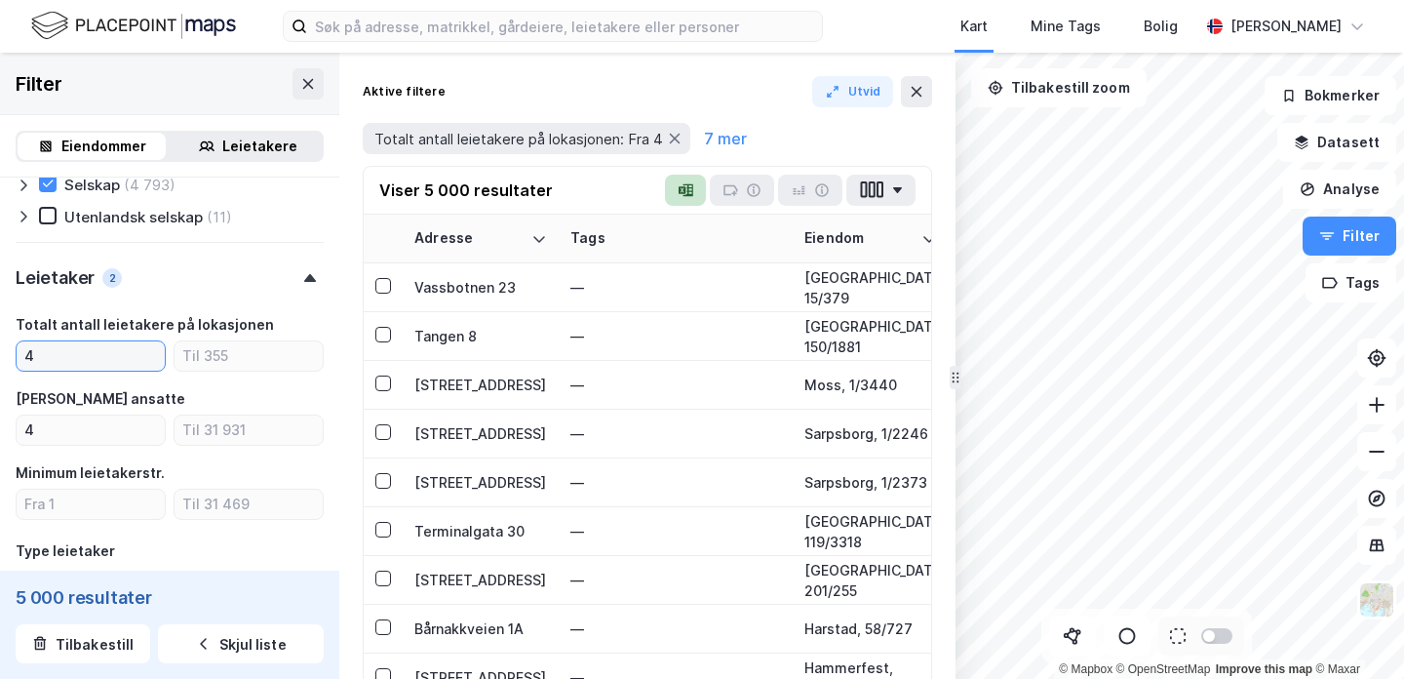
type input "4"
click at [694, 194] on button "button" at bounding box center [685, 190] width 41 height 31
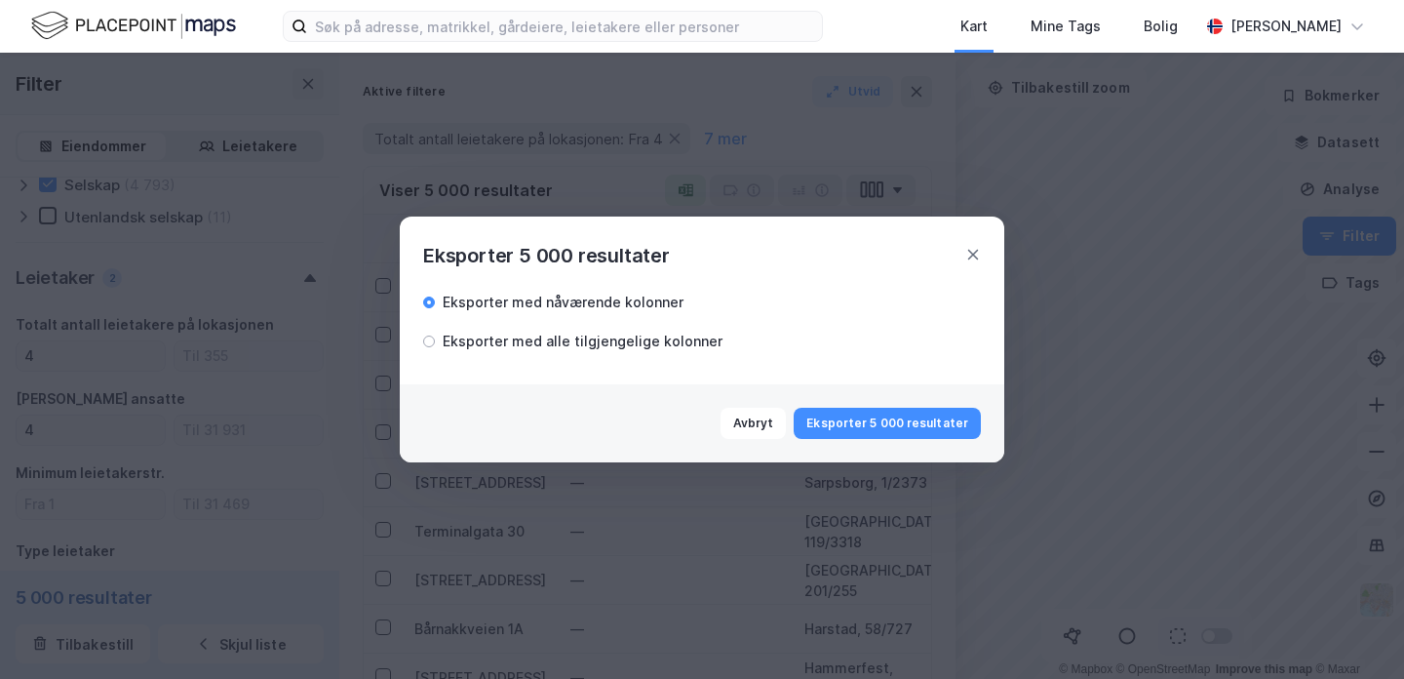
click at [638, 334] on div "Eksporter med alle tilgjengelige kolonner" at bounding box center [583, 341] width 280 height 23
click at [888, 415] on button "Eksporter 5 000 resultater" at bounding box center [887, 423] width 187 height 31
